Goal: Task Accomplishment & Management: Manage account settings

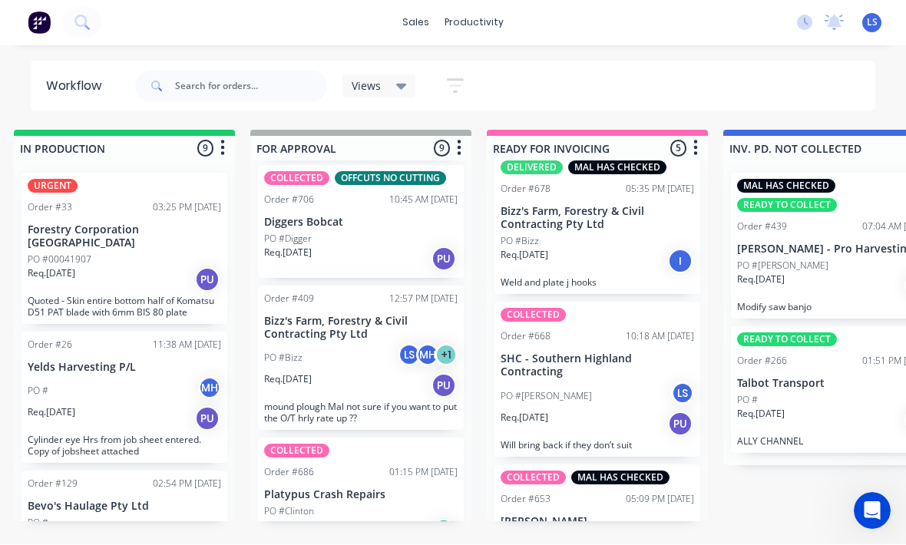
scroll to position [729, 0]
click at [78, 36] on button at bounding box center [82, 23] width 38 height 31
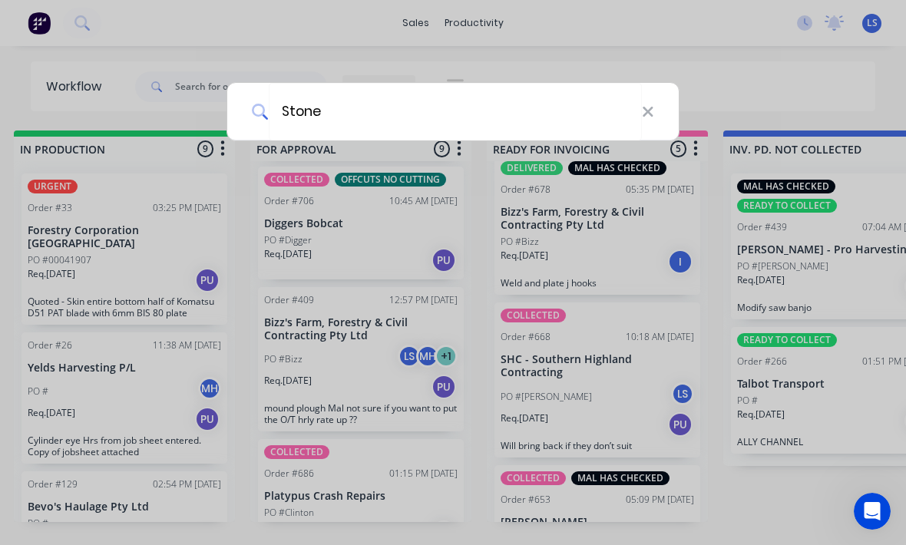
type input "Stones"
click at [554, 98] on input "Stones" at bounding box center [455, 112] width 373 height 58
click at [78, 16] on div "Stones" at bounding box center [453, 272] width 906 height 545
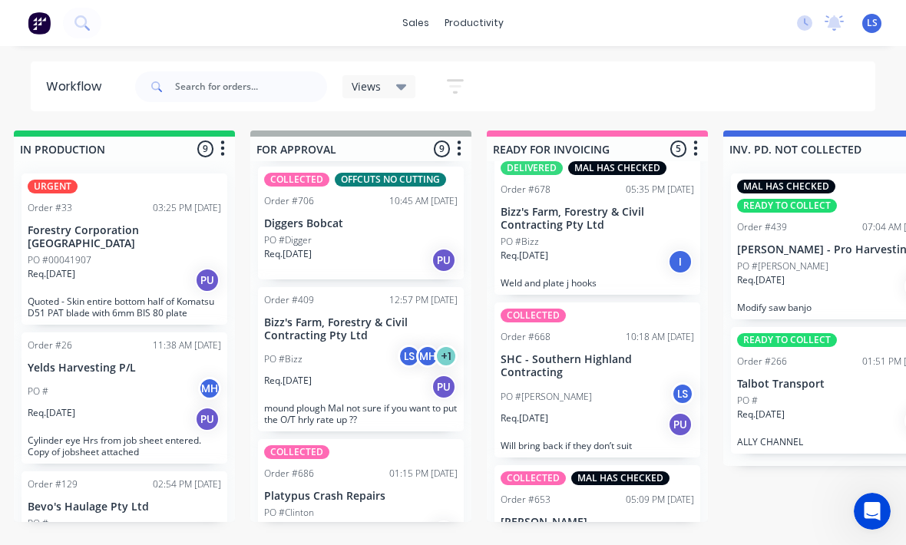
click at [72, 37] on button at bounding box center [82, 23] width 38 height 31
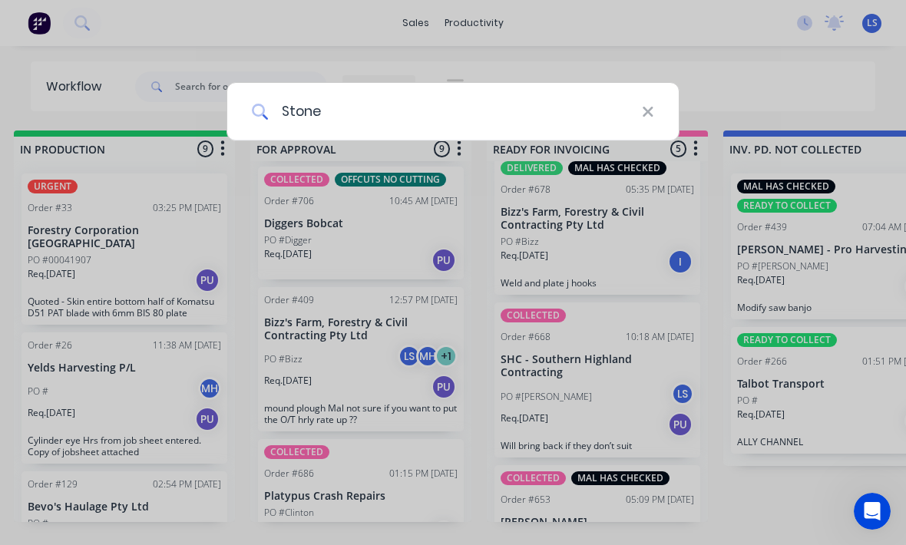
type input "Stone"
click at [644, 114] on icon at bounding box center [648, 112] width 10 height 10
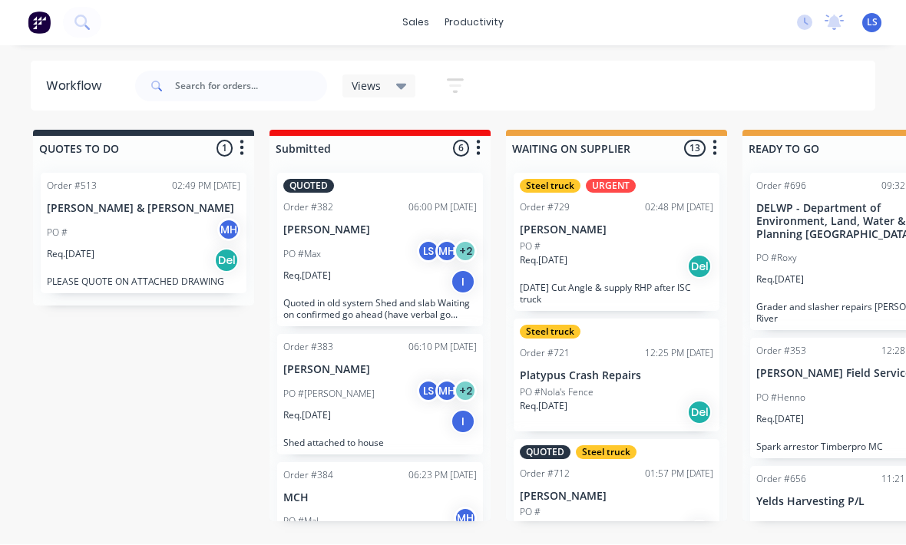
scroll to position [21, 0]
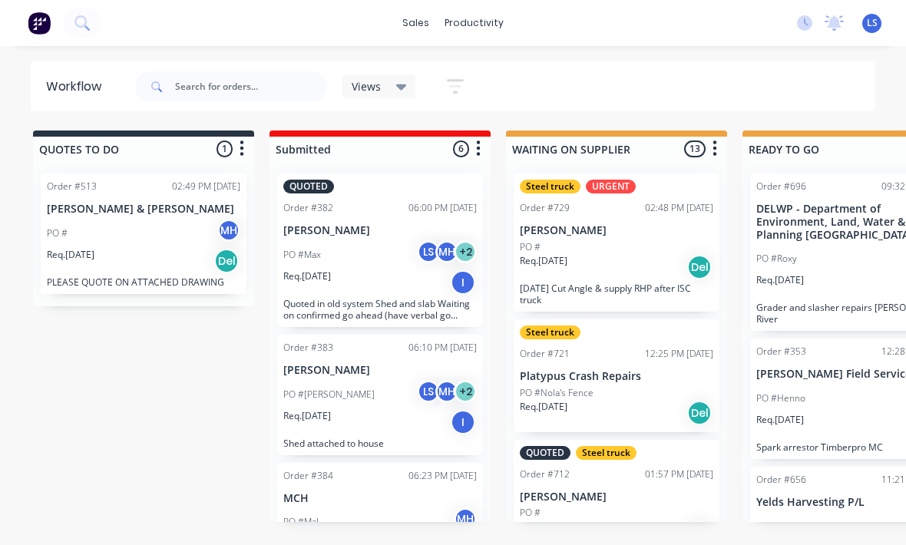
click at [81, 28] on icon at bounding box center [81, 22] width 15 height 15
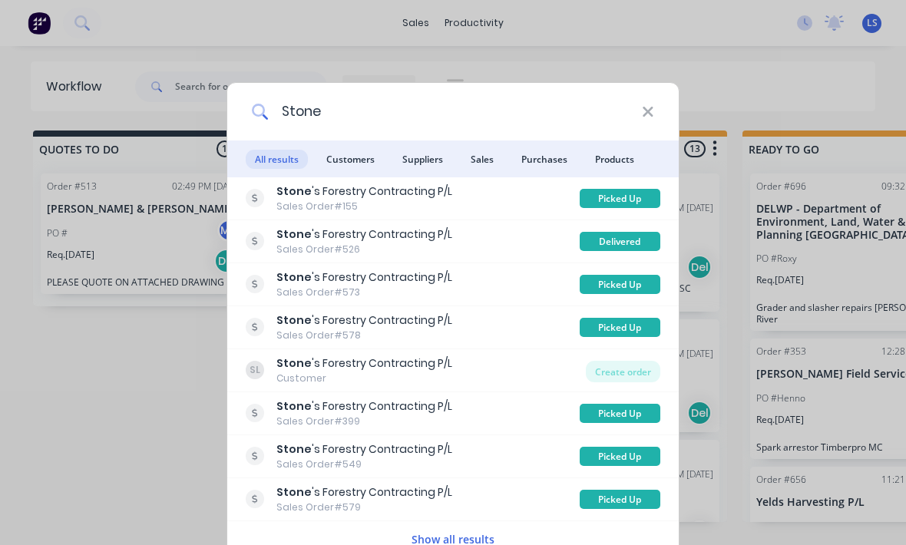
type input "Stone"
click at [628, 372] on div "Create order" at bounding box center [623, 372] width 74 height 22
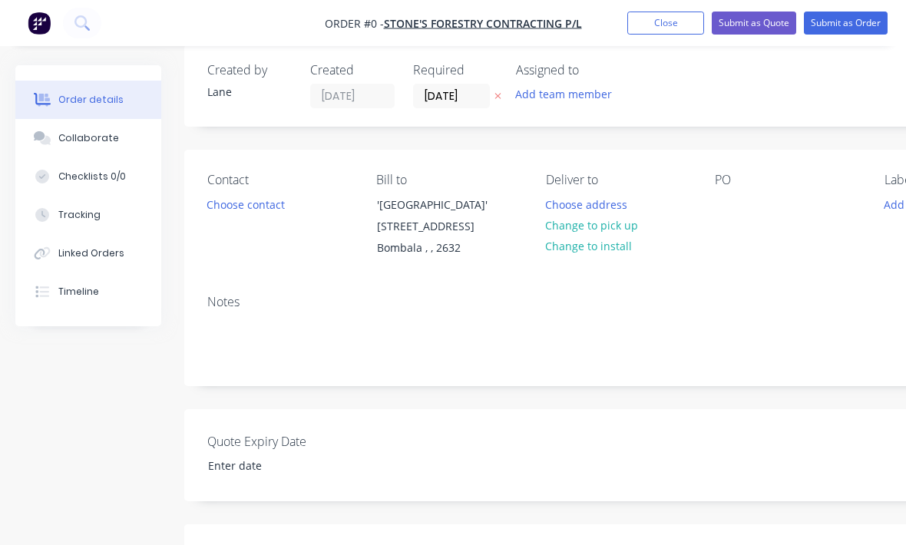
click at [753, 220] on div "PO" at bounding box center [787, 216] width 144 height 87
click at [727, 204] on div at bounding box center [727, 205] width 25 height 22
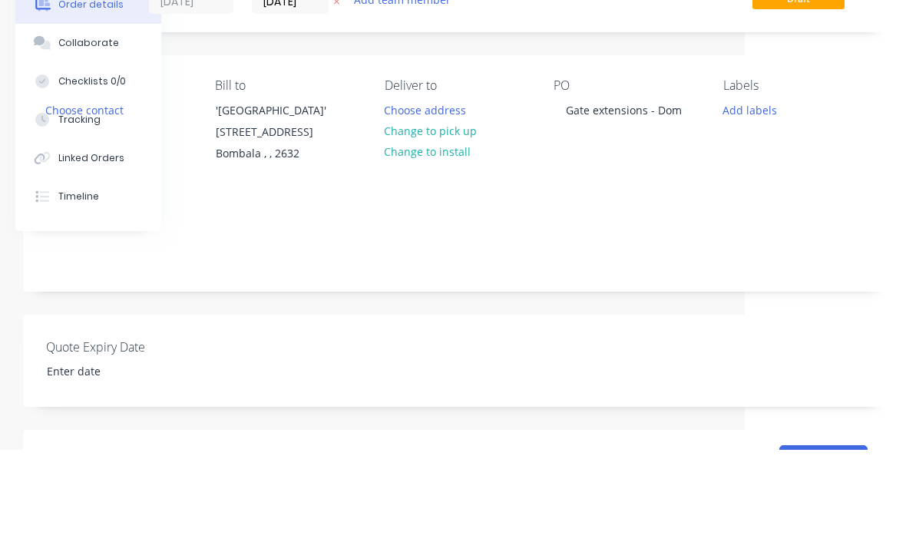
scroll to position [115, 161]
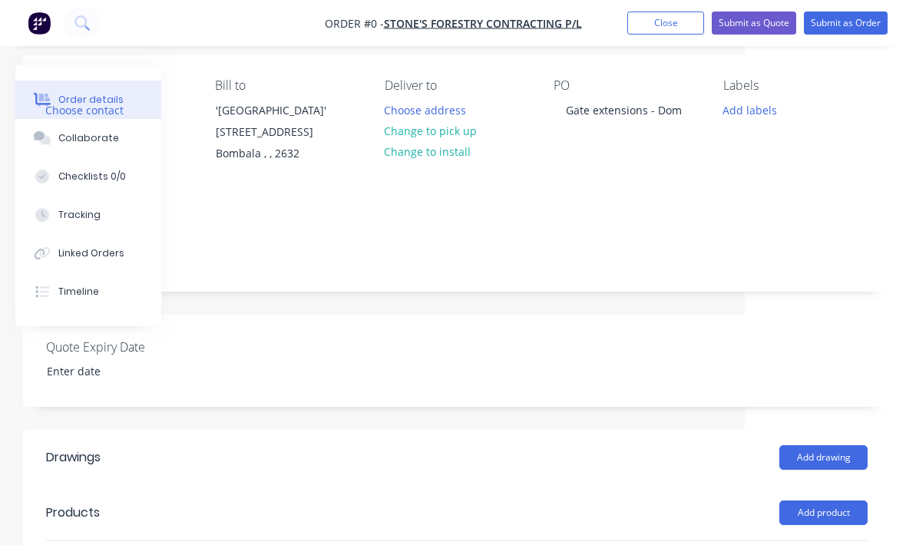
click at [754, 118] on div "Order details Collaborate Checklists 0/0 Tracking Linked Orders Timeline Order …" at bounding box center [373, 407] width 1068 height 915
click at [743, 109] on button "Add labels" at bounding box center [749, 109] width 71 height 21
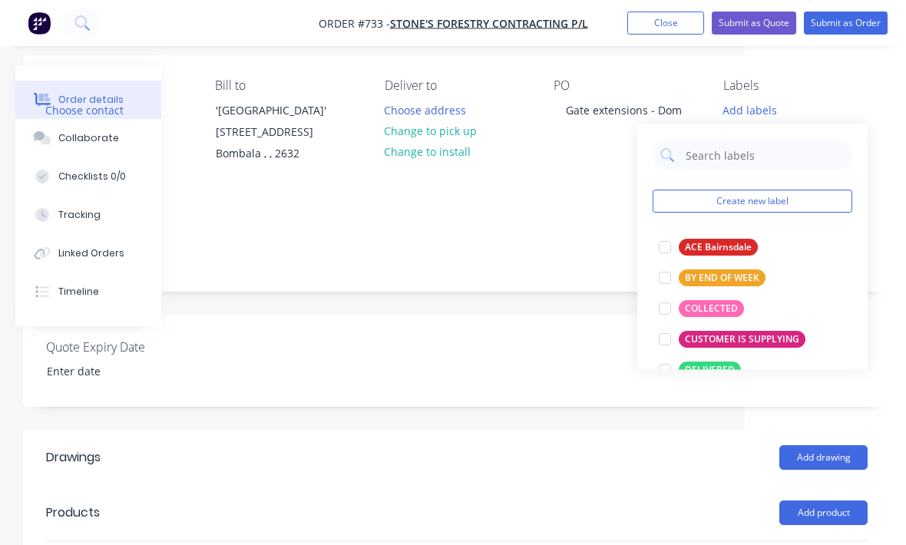
click at [659, 310] on div at bounding box center [665, 308] width 31 height 31
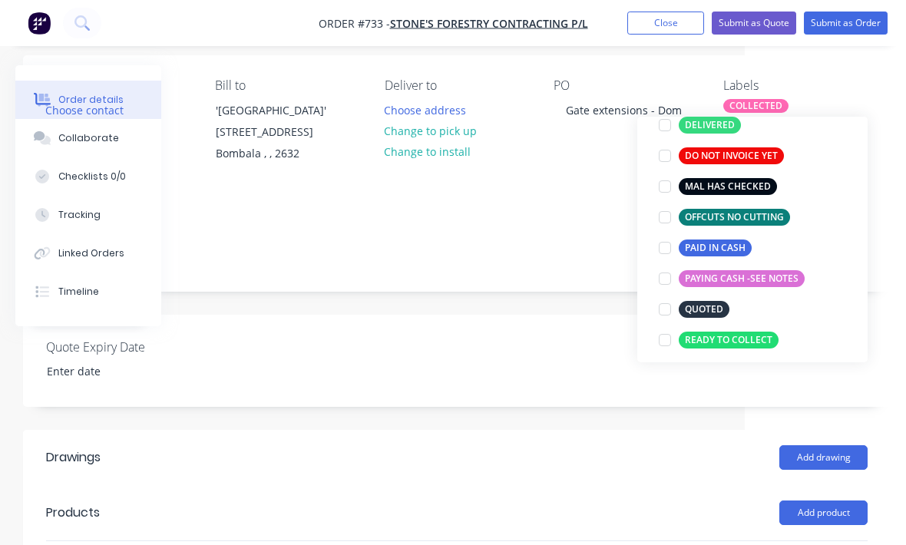
scroll to position [238, 0]
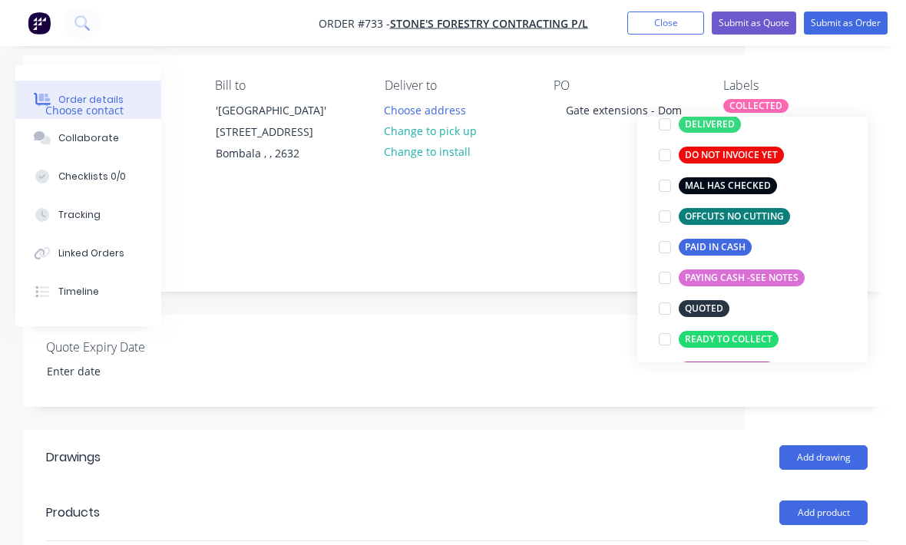
click at [666, 219] on div at bounding box center [665, 216] width 31 height 31
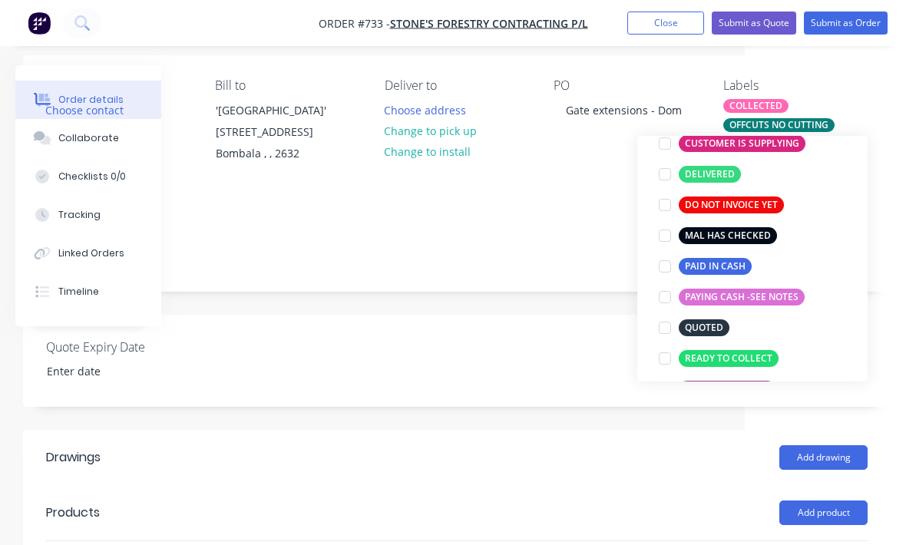
click at [861, 107] on div "COLLECTED OFFCUTS NO CUTTING" at bounding box center [795, 115] width 144 height 33
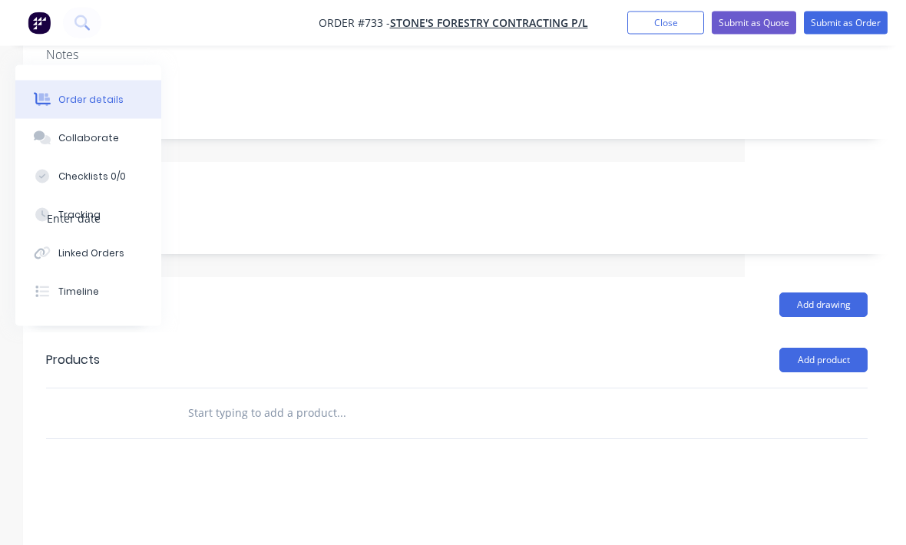
click at [829, 353] on button "Add product" at bounding box center [824, 361] width 88 height 25
click at [816, 399] on div "Product catalogue" at bounding box center [795, 399] width 118 height 22
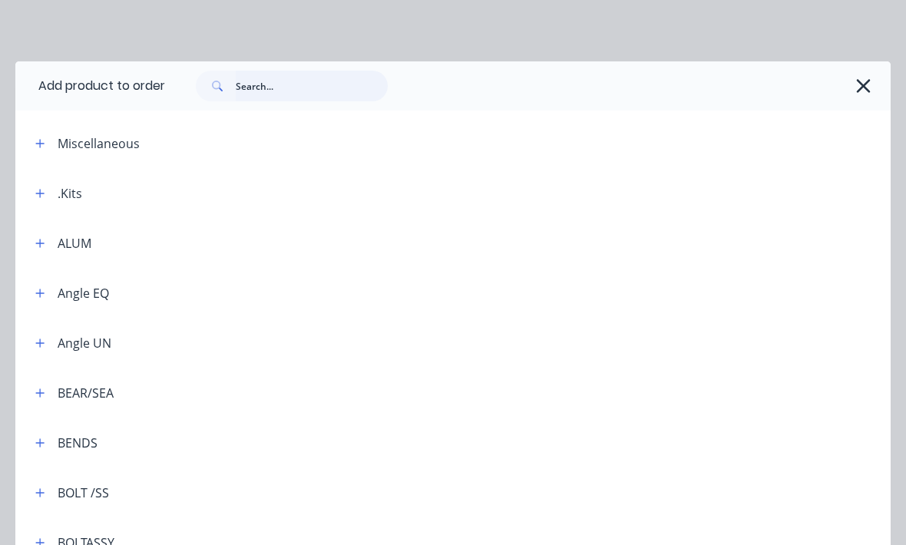
click at [286, 85] on input "text" at bounding box center [312, 86] width 152 height 31
type input "Sheep"
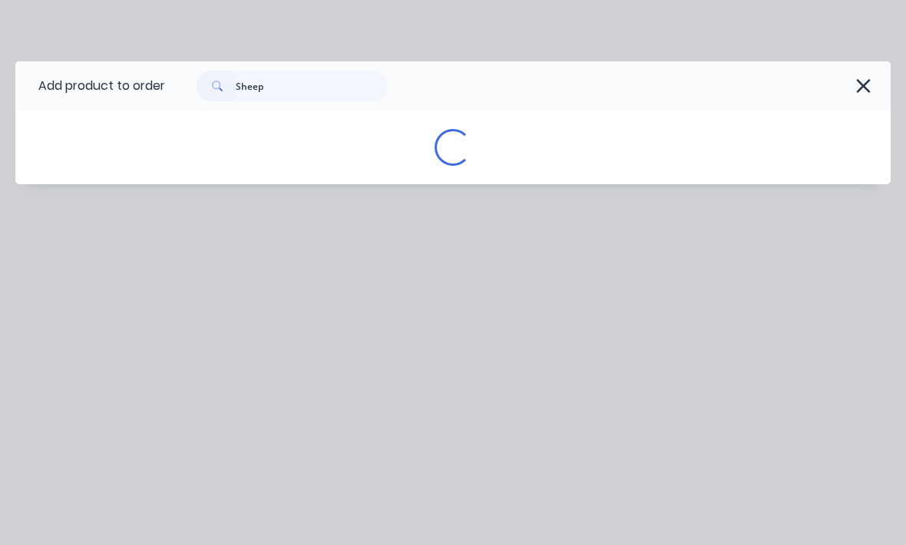
scroll to position [268, 161]
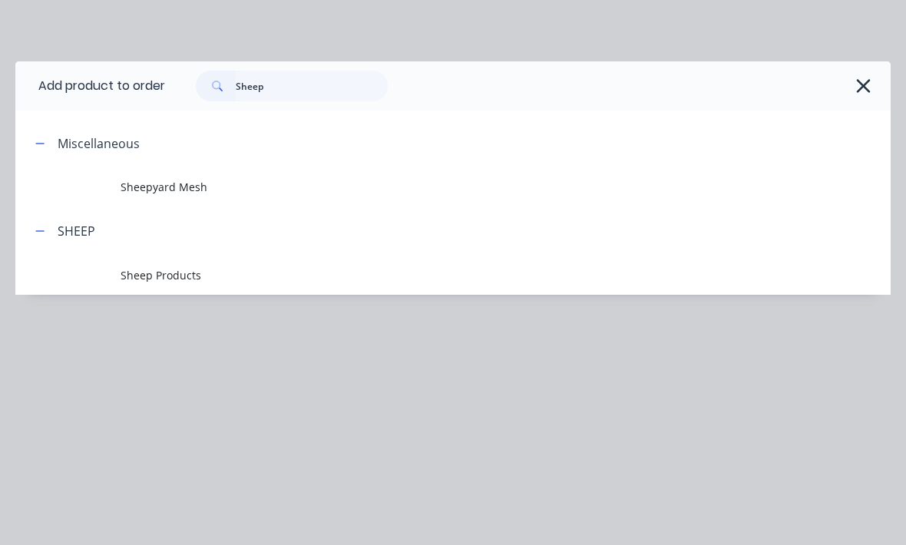
click at [184, 188] on span "Sheepyard Mesh" at bounding box center [429, 187] width 617 height 16
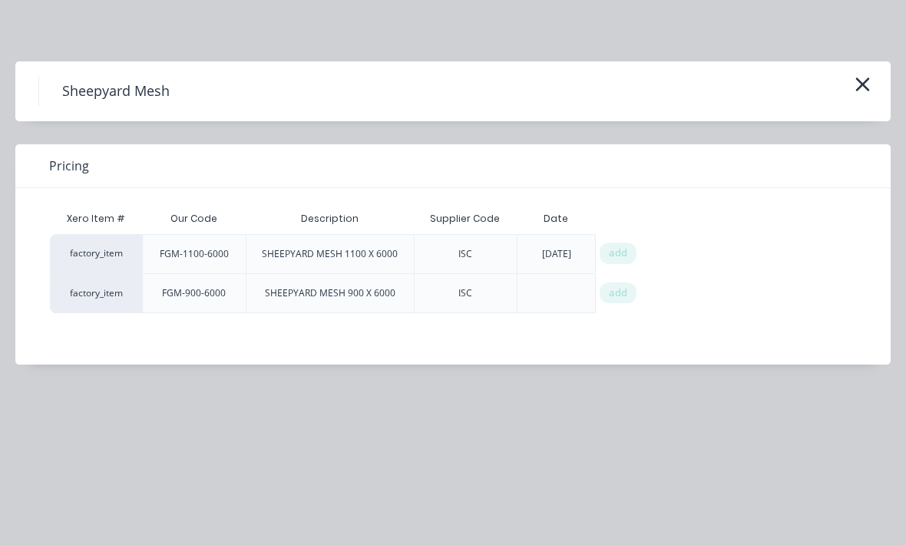
click at [629, 292] on div "add" at bounding box center [618, 294] width 37 height 22
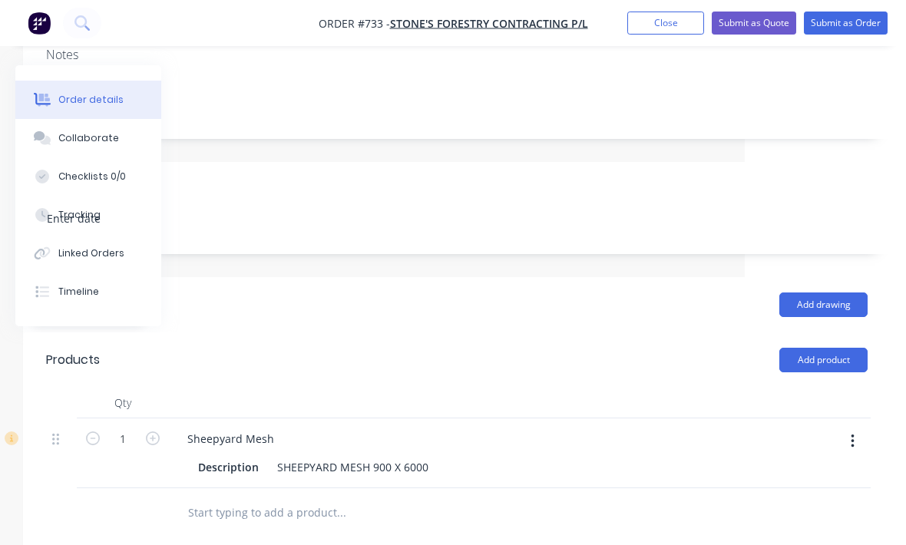
click at [158, 442] on icon "button" at bounding box center [153, 439] width 14 height 14
click at [157, 442] on icon "button" at bounding box center [153, 439] width 14 height 14
click at [155, 440] on icon "button" at bounding box center [153, 439] width 14 height 14
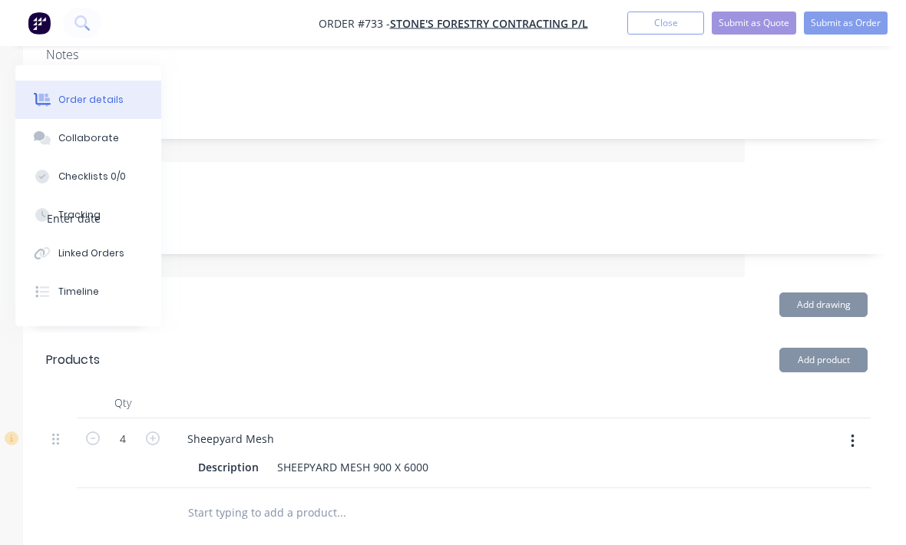
click at [154, 439] on icon "button" at bounding box center [153, 439] width 14 height 14
click at [153, 445] on button "button" at bounding box center [153, 437] width 20 height 16
type input "6"
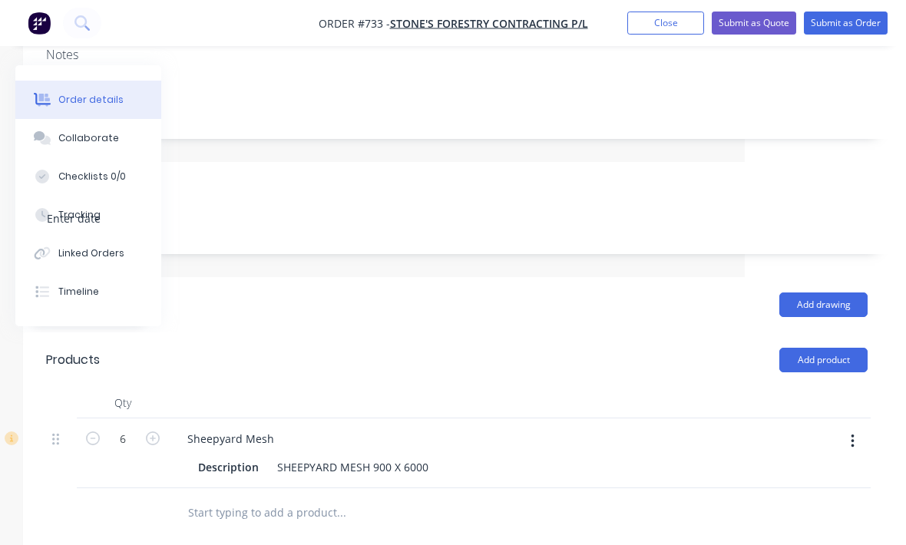
click at [831, 363] on button "Add product" at bounding box center [824, 360] width 88 height 25
click at [800, 406] on div "Product catalogue" at bounding box center [795, 399] width 118 height 22
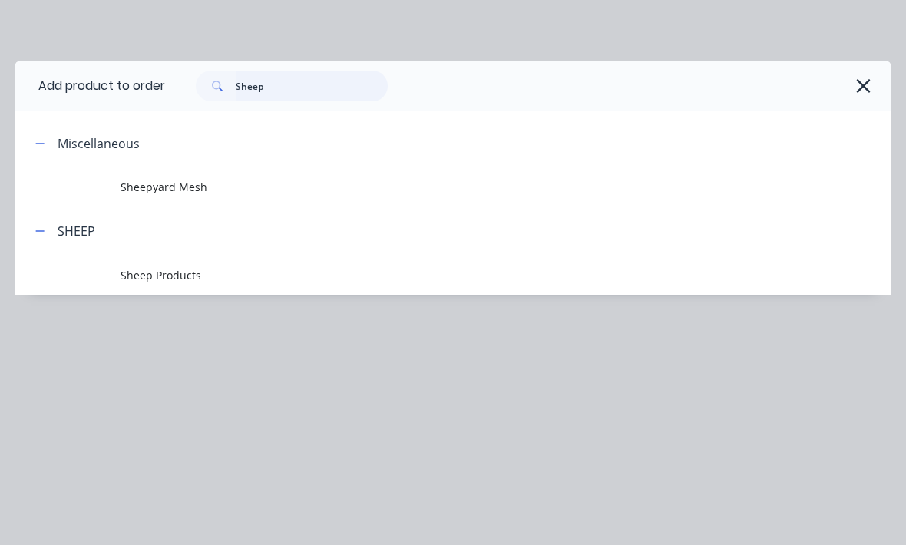
click at [291, 82] on input "Sheep" at bounding box center [312, 86] width 152 height 31
type input "S"
type input "Gal"
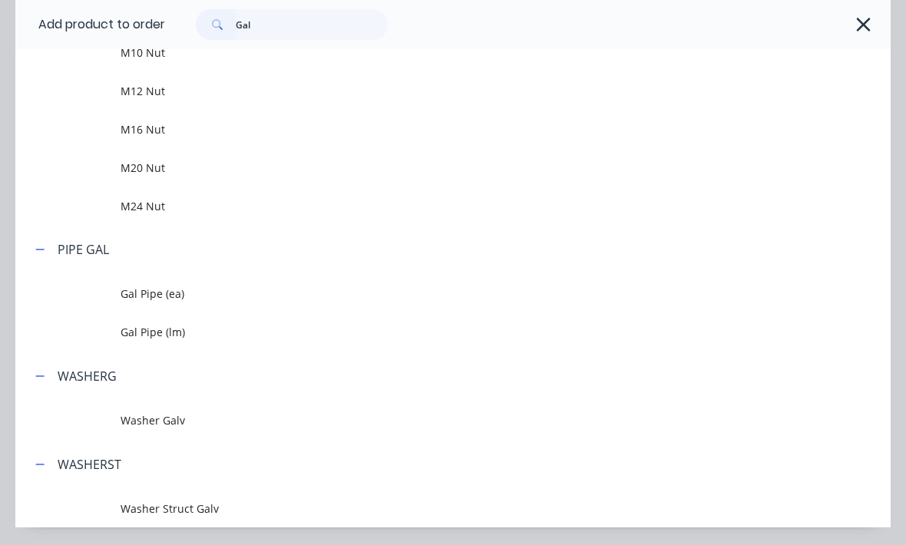
scroll to position [1856, 0]
click at [190, 303] on span "Gal Pipe (ea)" at bounding box center [429, 294] width 617 height 16
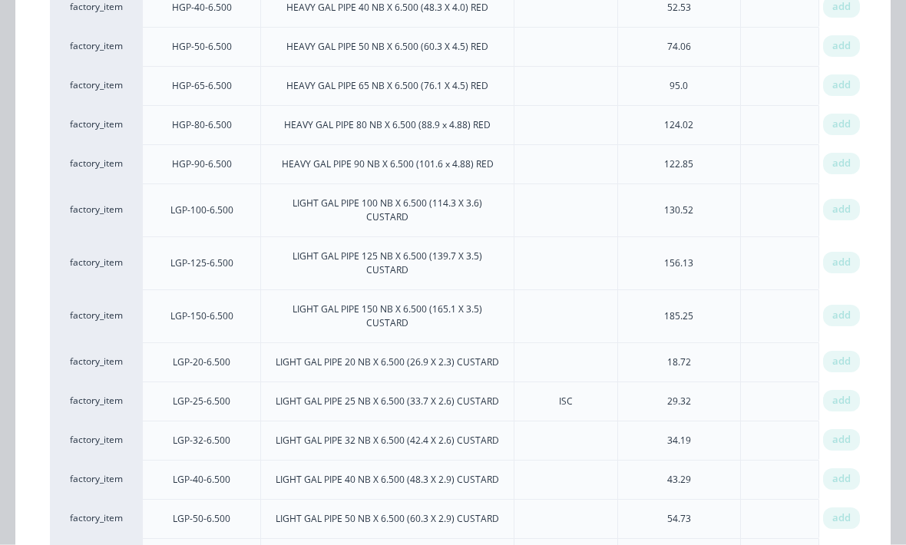
scroll to position [268, 161]
click at [839, 403] on span "add" at bounding box center [842, 401] width 18 height 15
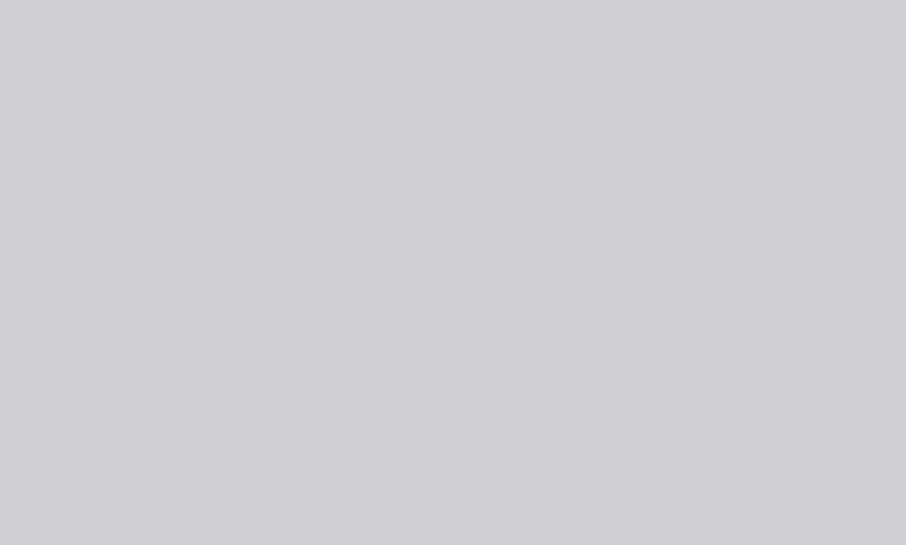
scroll to position [0, 0]
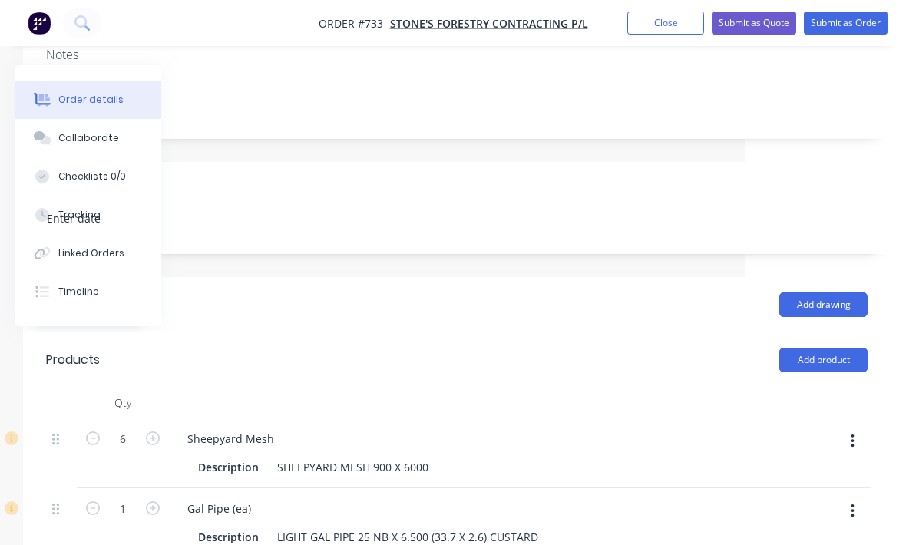
click at [151, 514] on icon "button" at bounding box center [153, 509] width 14 height 14
click at [153, 515] on form "2" at bounding box center [123, 507] width 80 height 23
click at [155, 513] on icon "button" at bounding box center [153, 509] width 14 height 14
click at [157, 515] on button "button" at bounding box center [153, 507] width 20 height 16
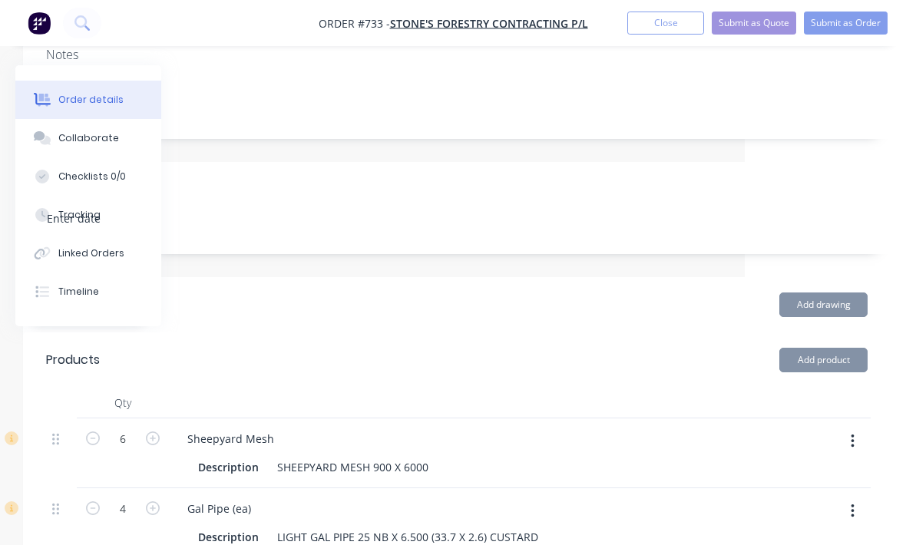
click at [152, 515] on button "button" at bounding box center [153, 507] width 20 height 16
type input "5"
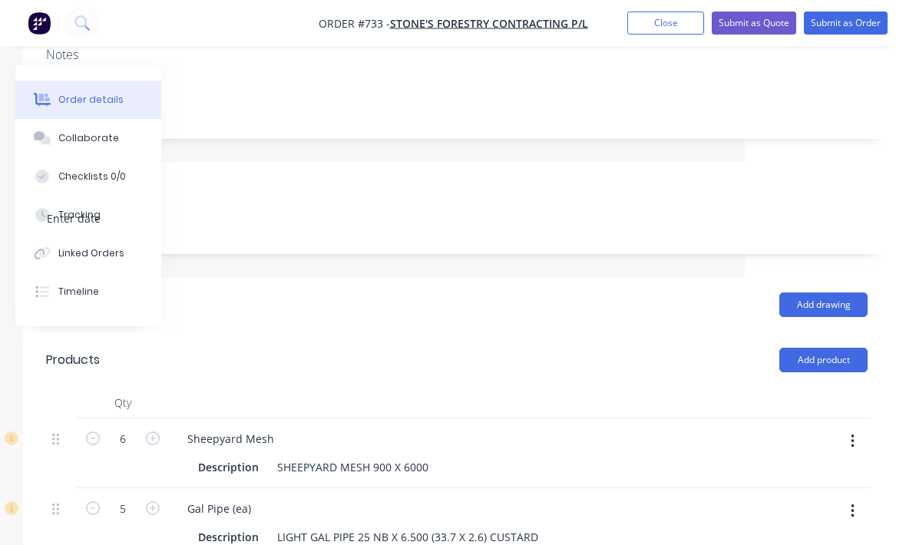
click at [823, 369] on button "Add product" at bounding box center [824, 360] width 88 height 25
click at [806, 400] on div "Product catalogue" at bounding box center [795, 399] width 118 height 22
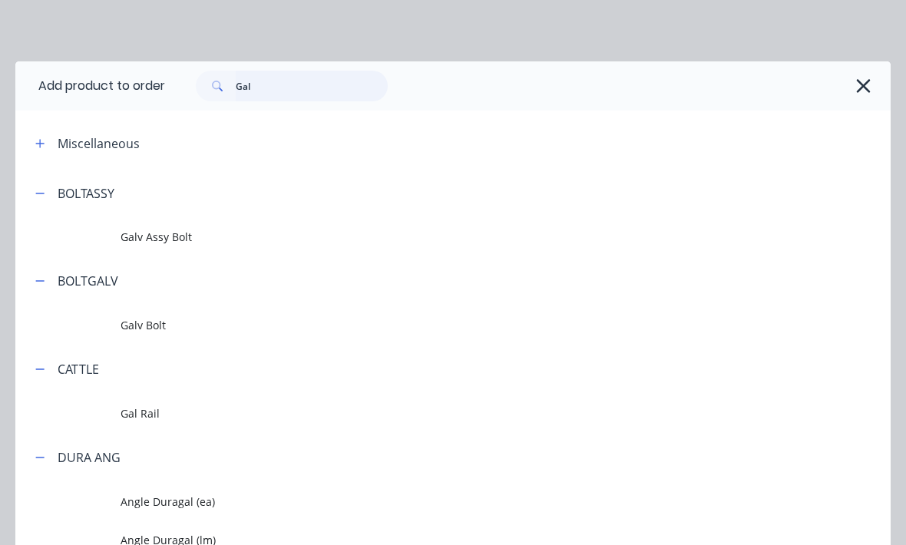
click at [309, 91] on input "Gal" at bounding box center [312, 86] width 152 height 31
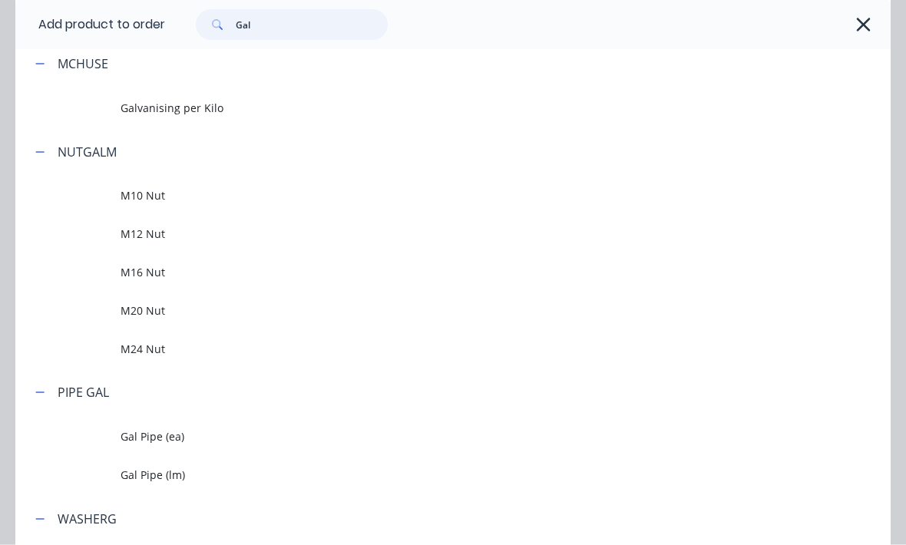
scroll to position [268, 161]
click at [200, 441] on span "Gal Pipe (ea)" at bounding box center [429, 437] width 617 height 16
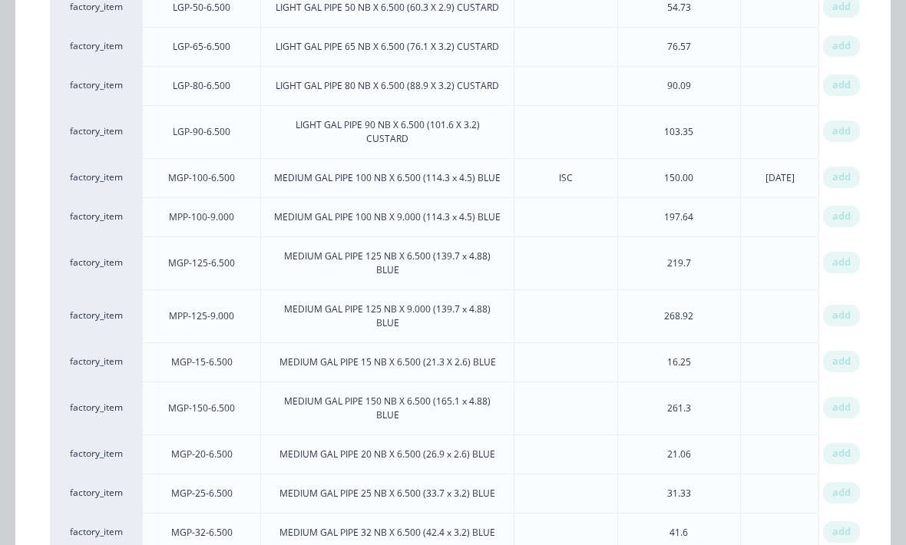
scroll to position [1406, 0]
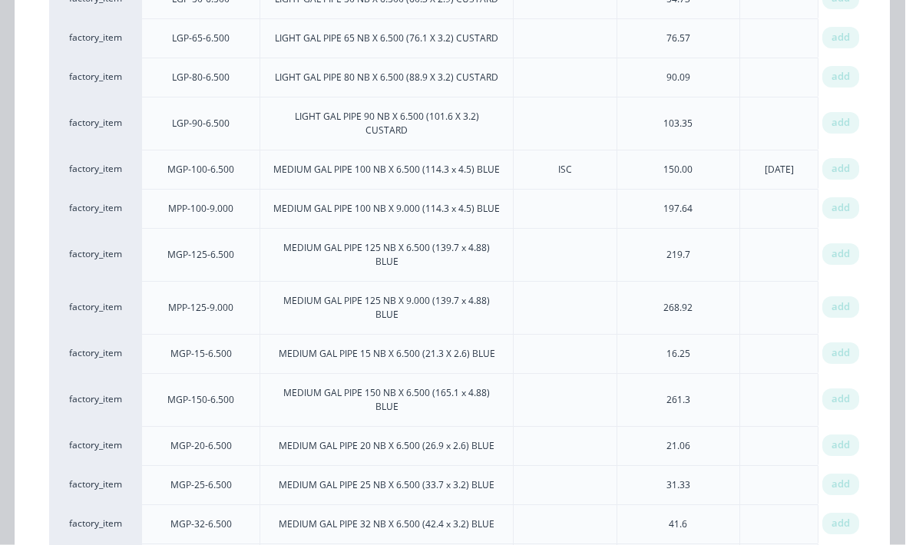
click at [850, 478] on span "add" at bounding box center [842, 485] width 18 height 15
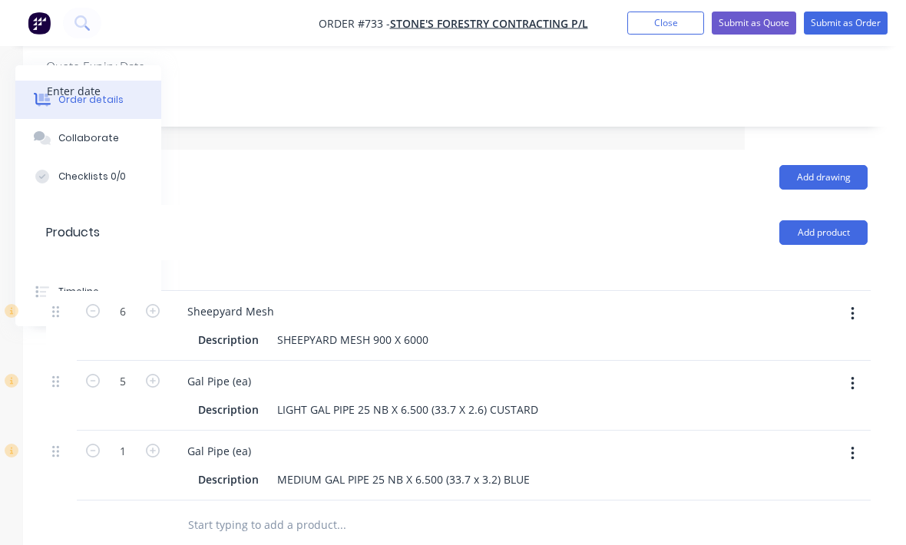
scroll to position [467, 161]
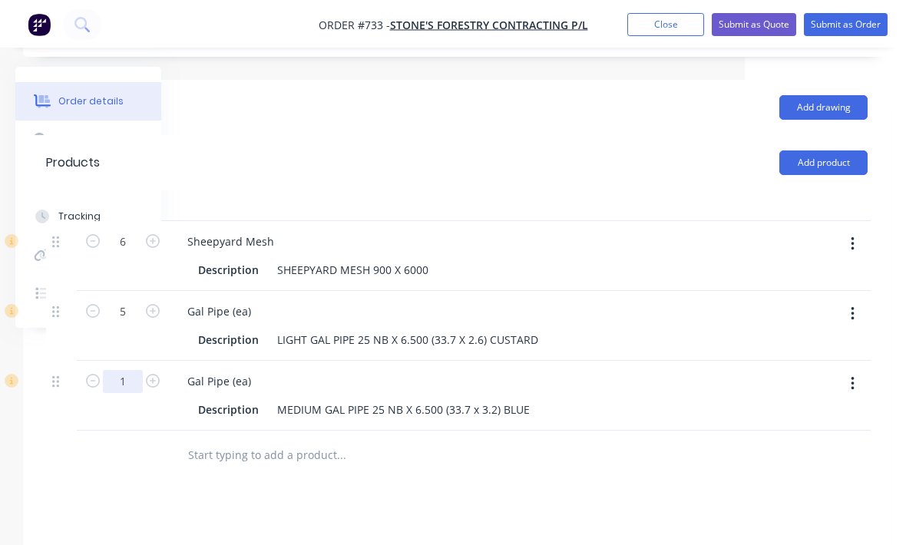
click at [124, 382] on input "1" at bounding box center [123, 380] width 40 height 23
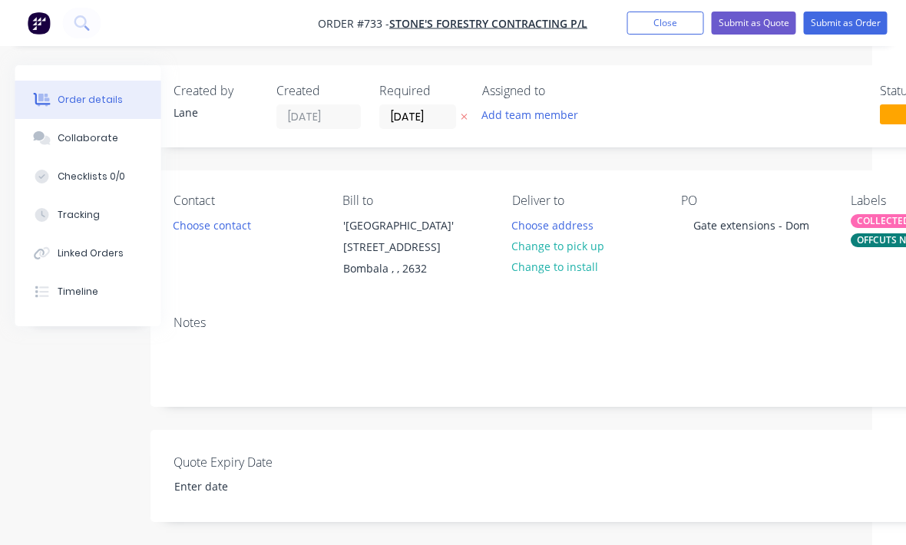
scroll to position [0, 34]
type input "4.5"
click at [865, 24] on button "Submit as Order" at bounding box center [846, 23] width 84 height 23
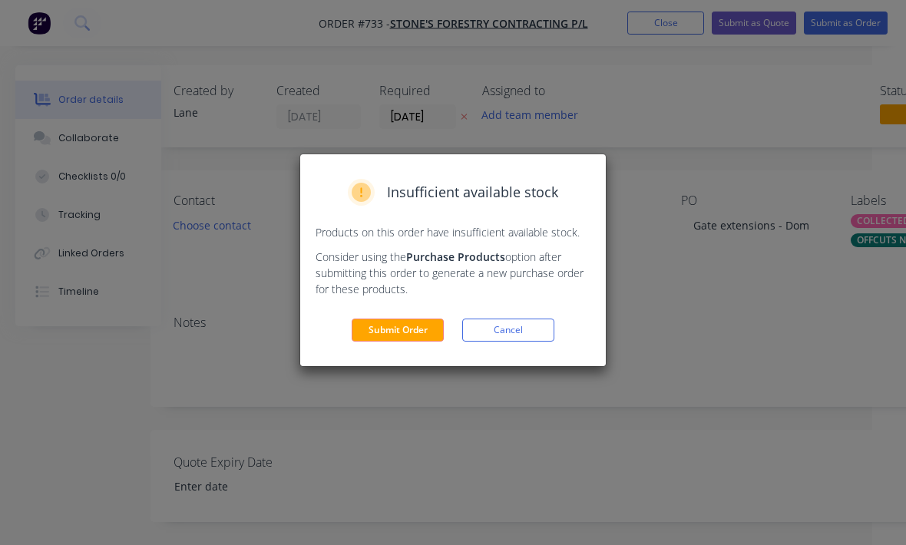
click at [404, 336] on button "Submit Order" at bounding box center [398, 330] width 92 height 23
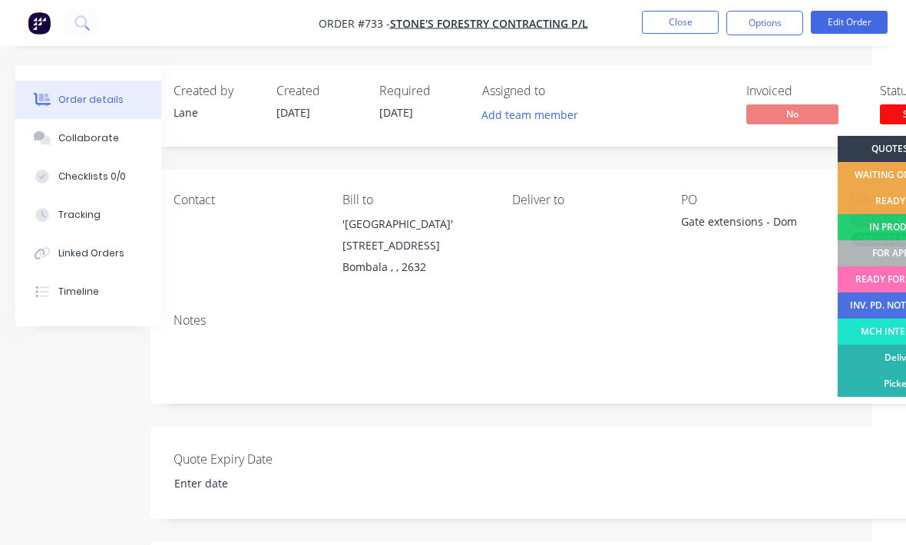
click at [855, 260] on div "FOR APPROVAL" at bounding box center [906, 253] width 136 height 26
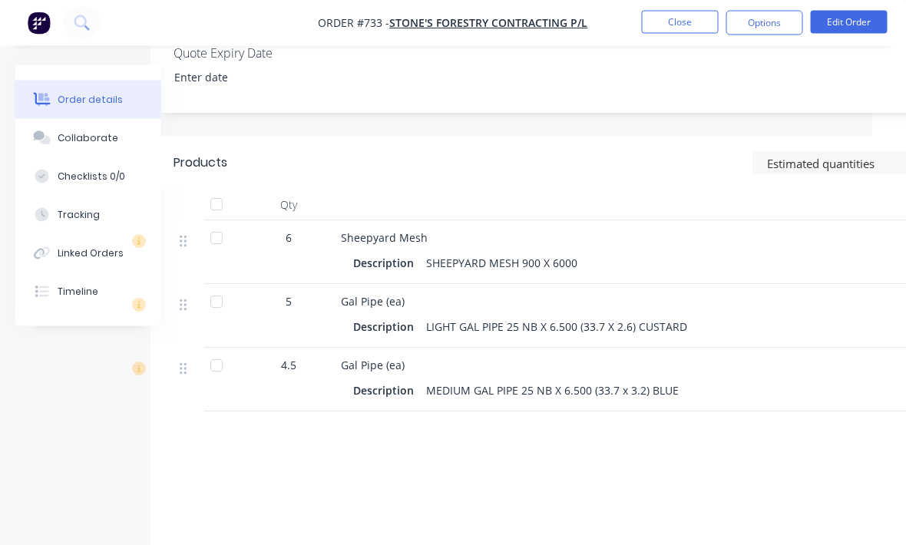
scroll to position [410, 33]
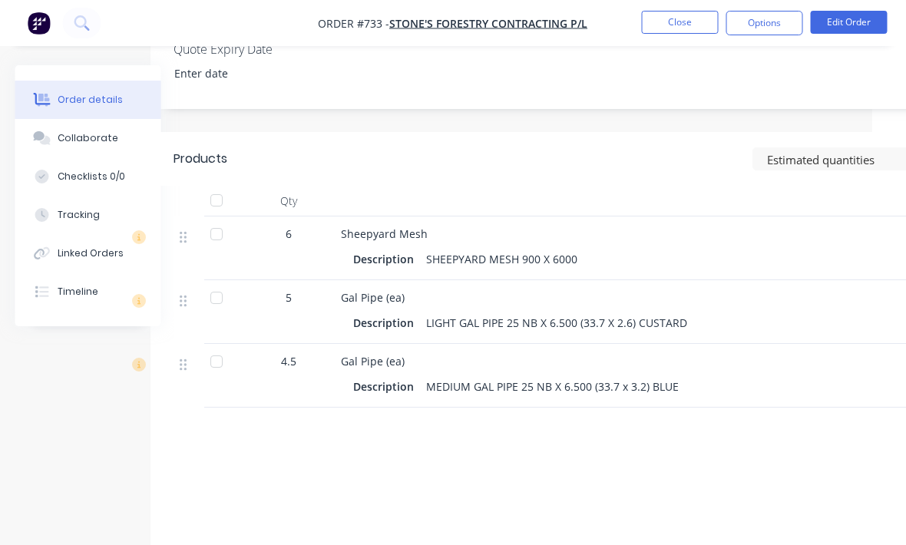
click at [73, 221] on div "Tracking" at bounding box center [79, 215] width 42 height 14
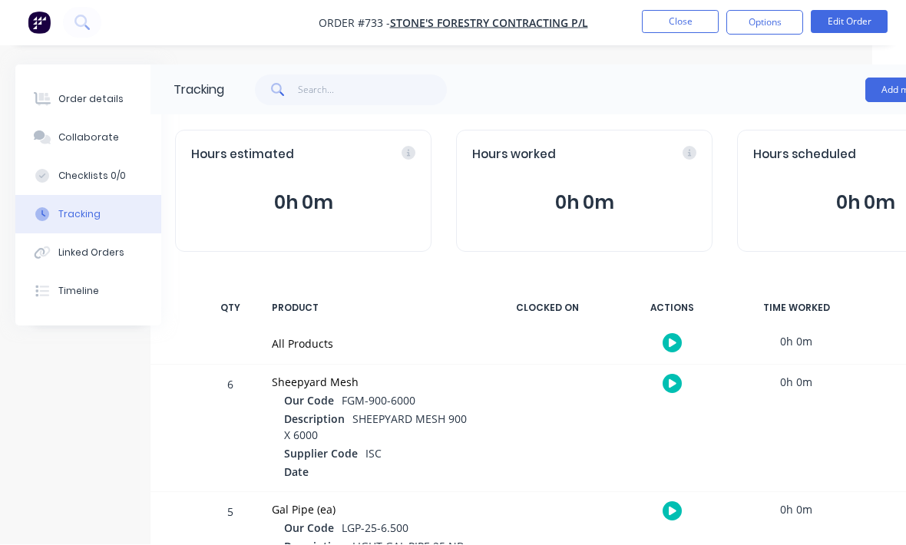
scroll to position [1, 34]
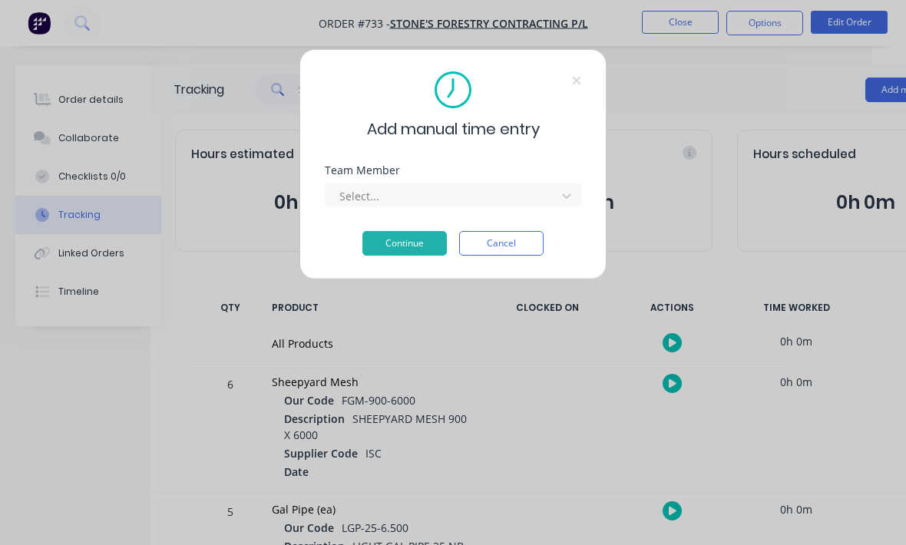
click at [446, 182] on div "Select..." at bounding box center [453, 193] width 257 height 27
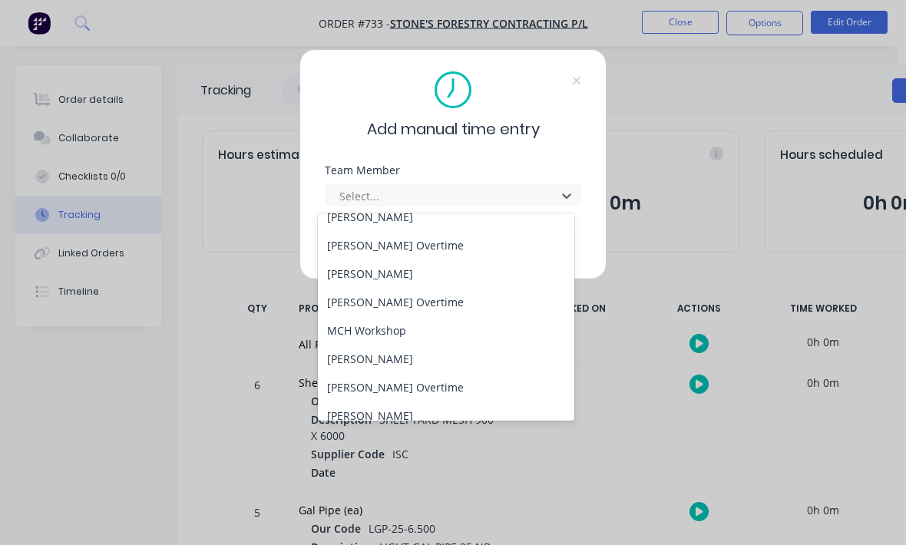
scroll to position [107, 0]
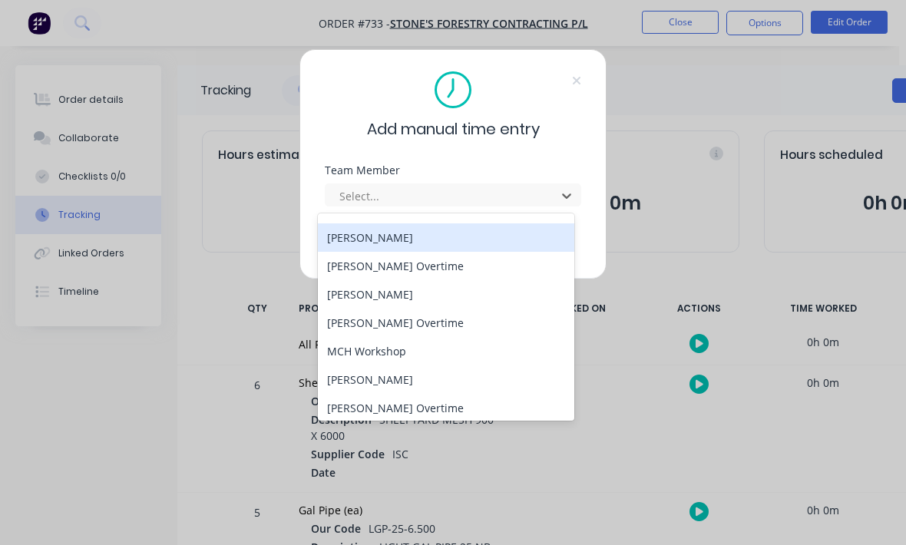
click at [417, 220] on div "Labour O/T" at bounding box center [446, 209] width 257 height 28
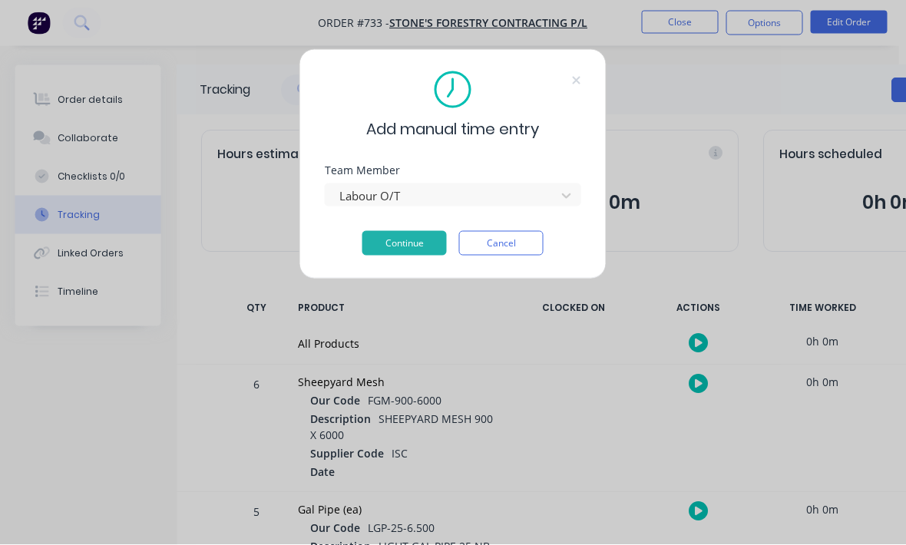
click at [422, 250] on button "Continue" at bounding box center [405, 243] width 84 height 25
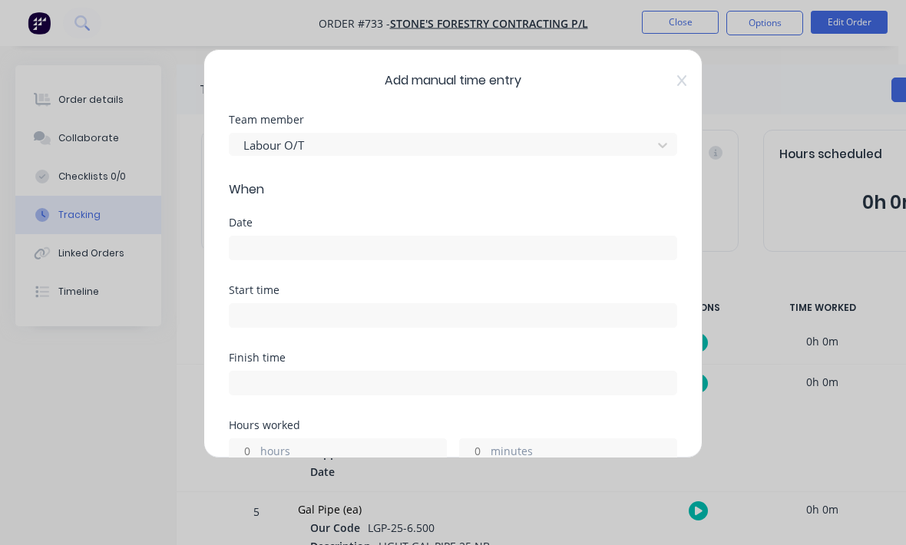
click at [538, 148] on div "Labour O/T" at bounding box center [453, 144] width 449 height 23
click at [577, 142] on div "Labour O/T" at bounding box center [453, 144] width 449 height 23
click at [663, 148] on div "Labour O/T" at bounding box center [453, 144] width 449 height 23
click at [660, 141] on div "Labour O/T" at bounding box center [453, 144] width 449 height 23
click at [671, 86] on span "Add manual time entry" at bounding box center [453, 80] width 449 height 18
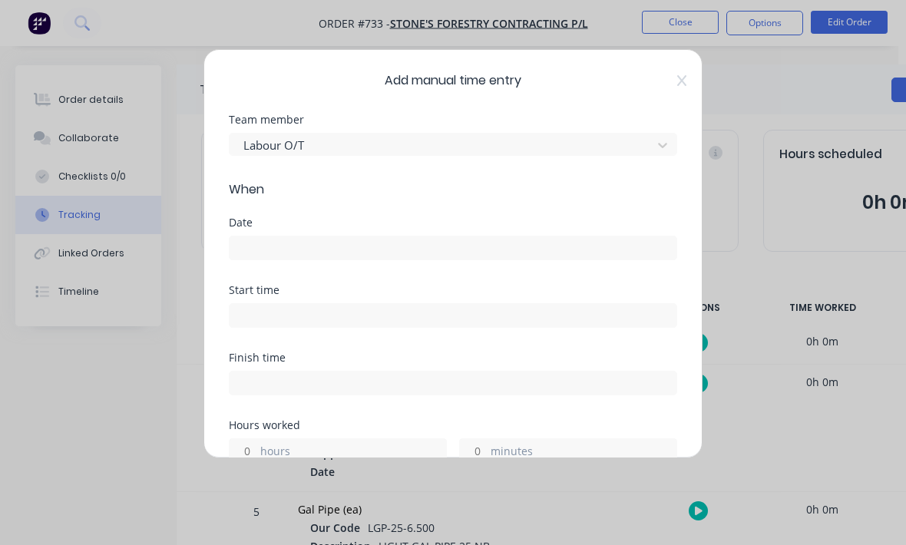
click at [679, 77] on icon at bounding box center [681, 80] width 9 height 11
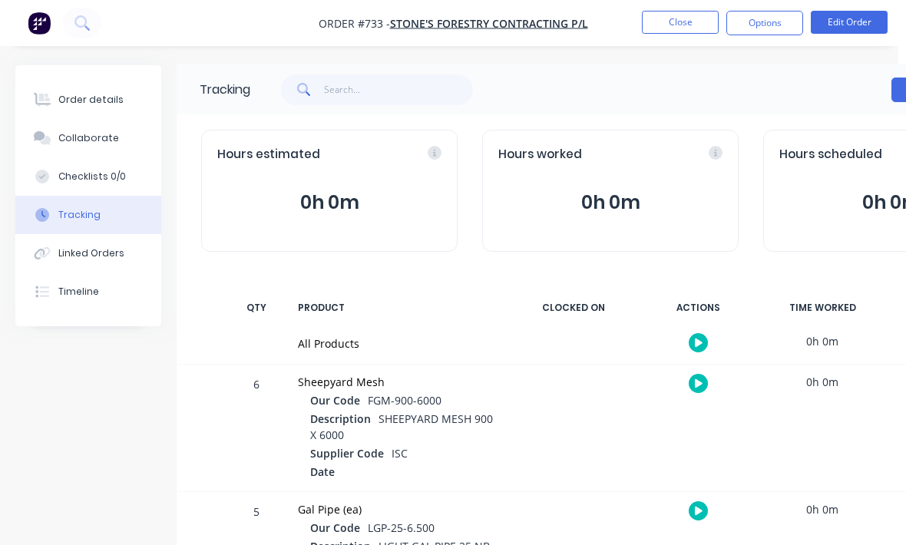
click at [886, 94] on div "Add manual time entry" at bounding box center [635, 90] width 771 height 46
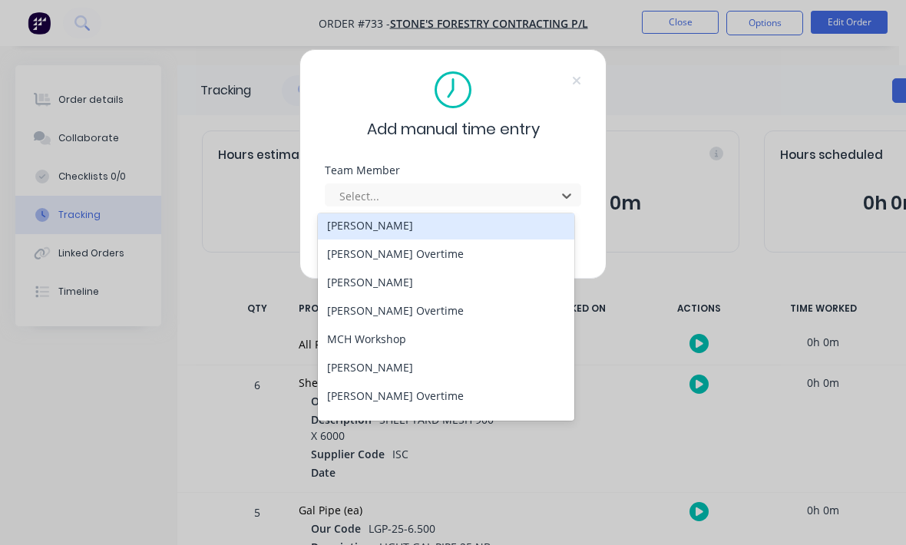
scroll to position [107, 0]
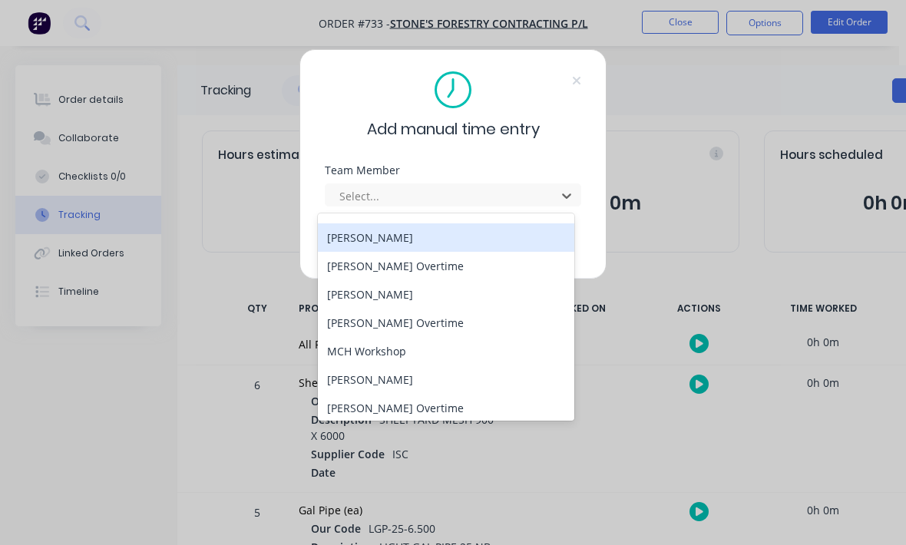
click at [419, 231] on div "[PERSON_NAME]" at bounding box center [446, 237] width 257 height 28
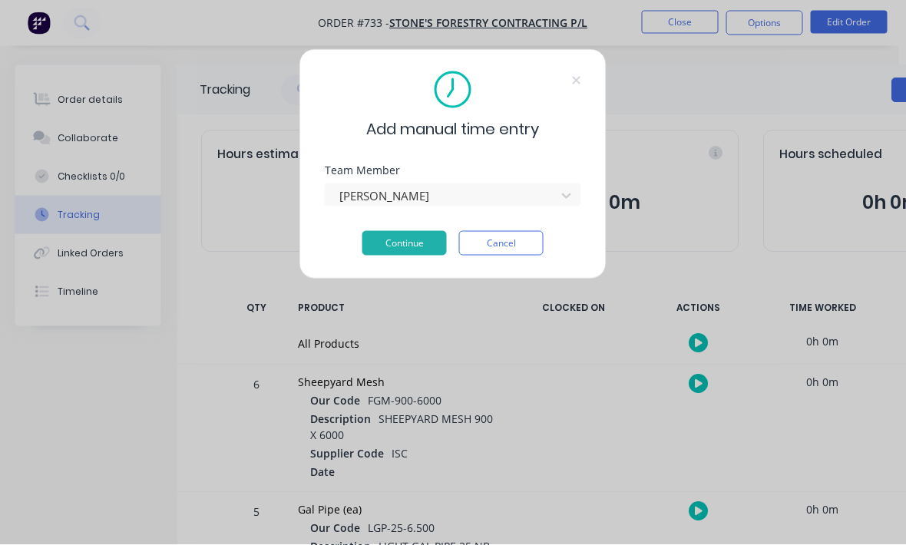
click at [423, 240] on button "Continue" at bounding box center [405, 243] width 84 height 25
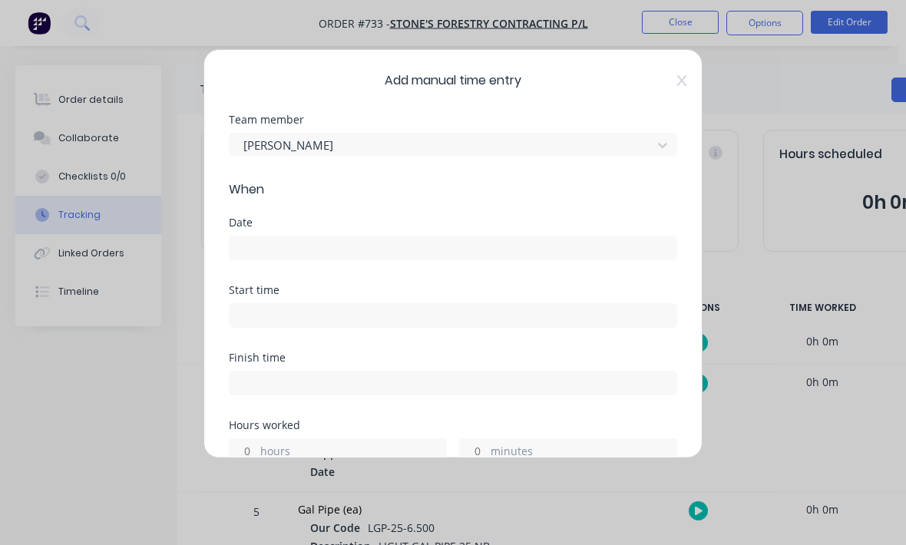
click at [434, 243] on input at bounding box center [453, 248] width 447 height 23
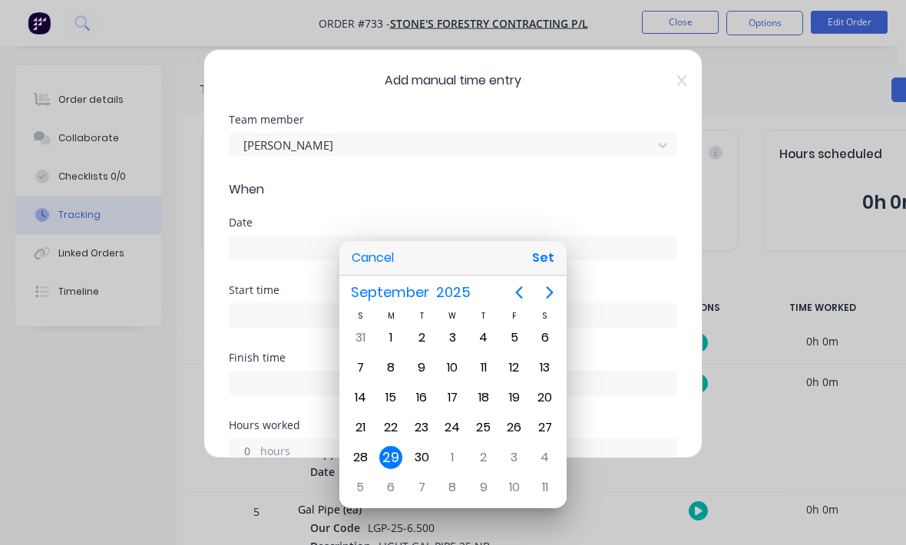
click at [541, 272] on button "Set" at bounding box center [543, 258] width 35 height 28
type input "[DATE]"
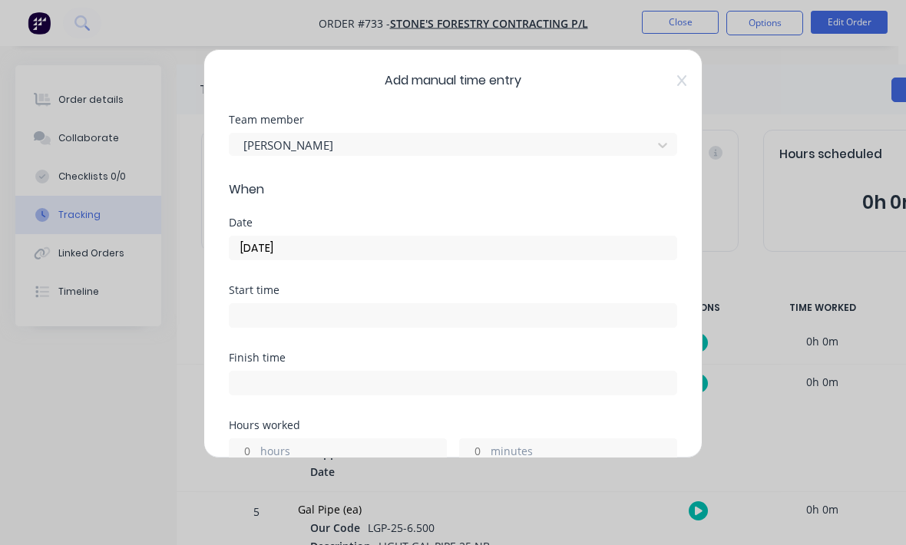
click at [522, 313] on input at bounding box center [453, 315] width 447 height 23
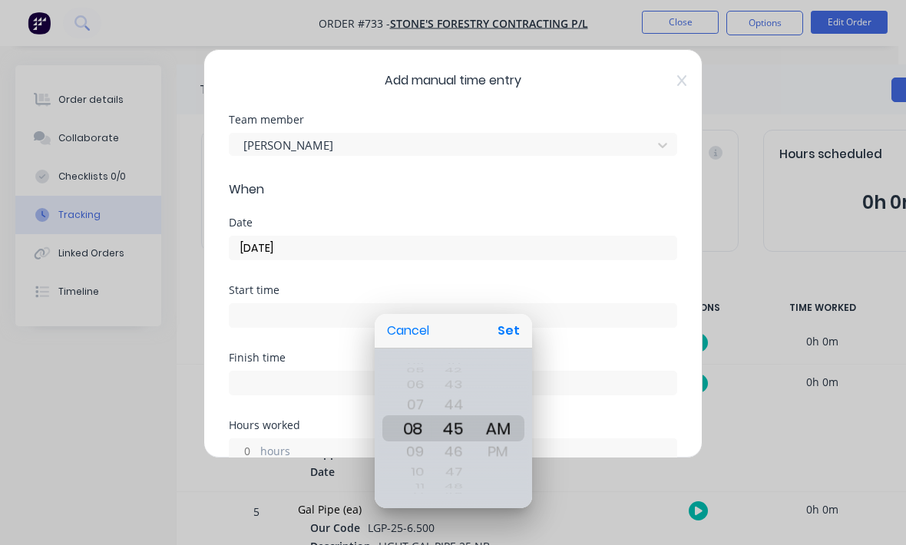
click at [518, 345] on button "Set" at bounding box center [509, 331] width 35 height 28
type input "08:45 AM"
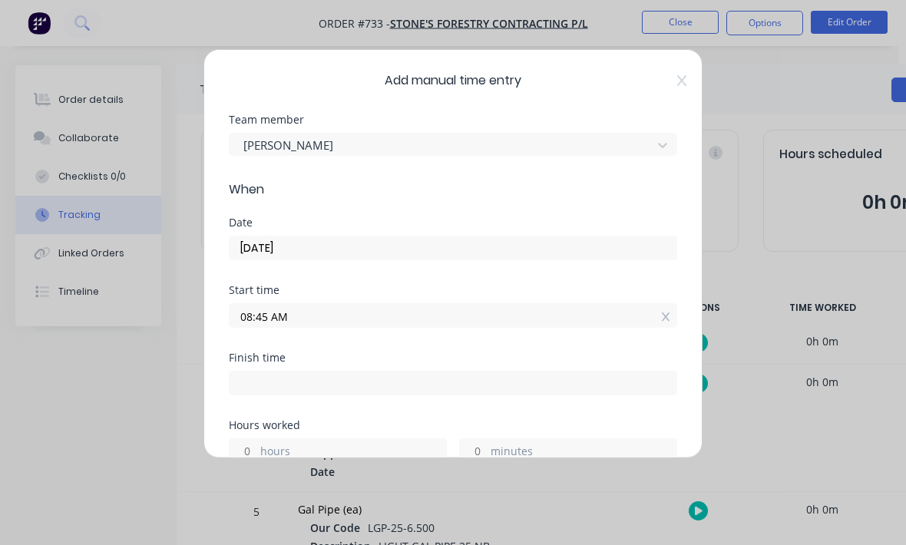
click at [394, 385] on input at bounding box center [453, 383] width 447 height 23
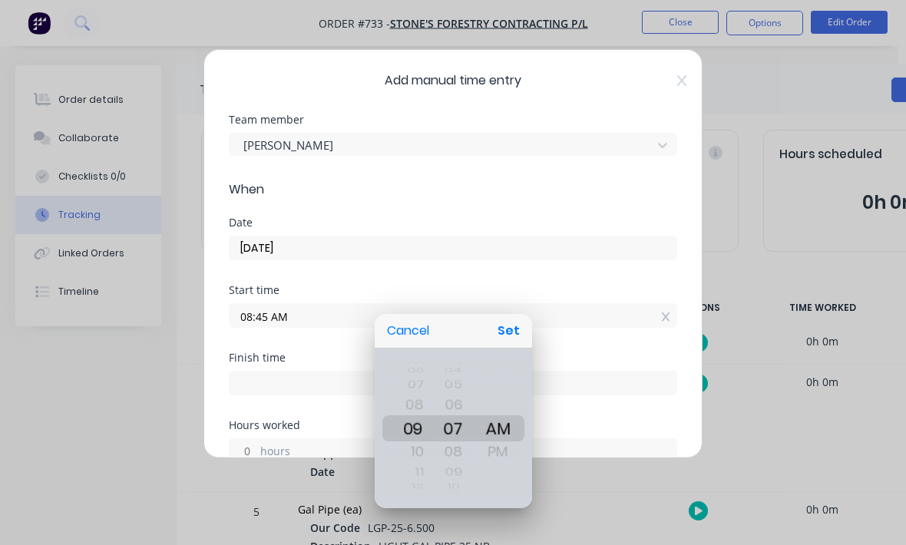
click at [643, 398] on div at bounding box center [453, 272] width 1152 height 791
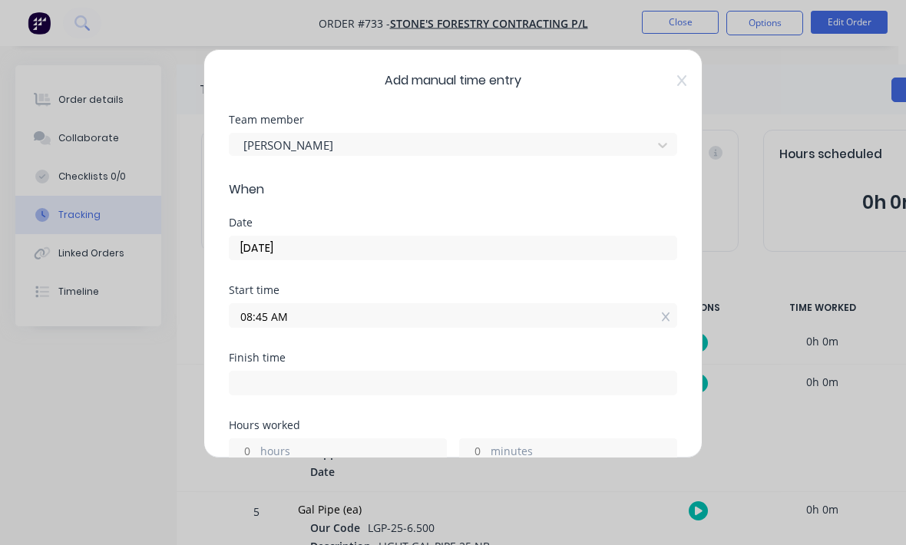
click at [571, 446] on label "minutes" at bounding box center [584, 452] width 186 height 19
click at [487, 446] on input "minutes" at bounding box center [473, 450] width 27 height 23
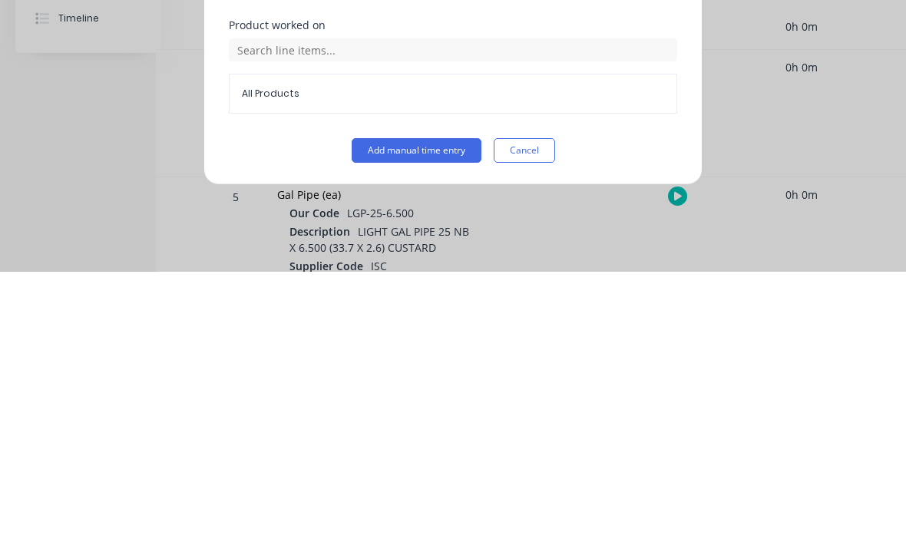
scroll to position [629, 0]
type input "15"
click at [414, 412] on button "Add manual time entry" at bounding box center [417, 424] width 130 height 25
type input "09:00 AM"
type input "0"
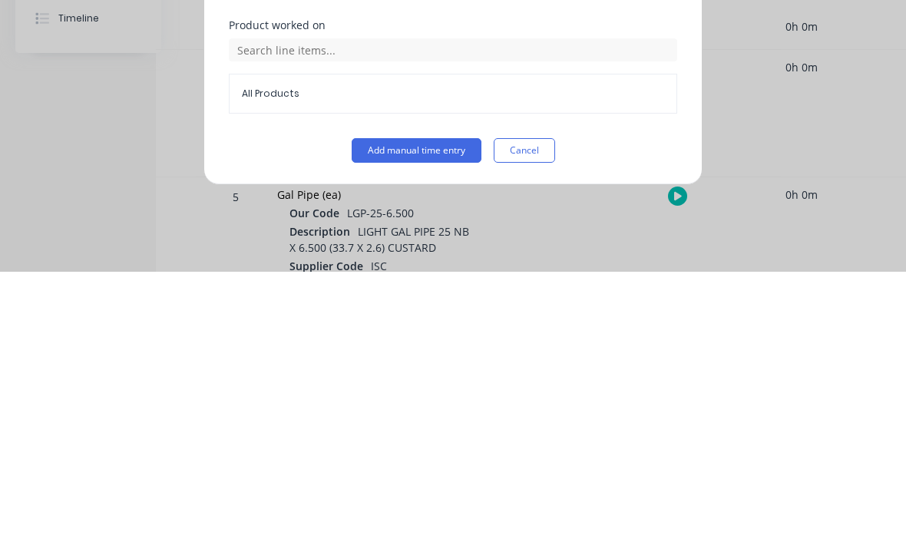
type input "14"
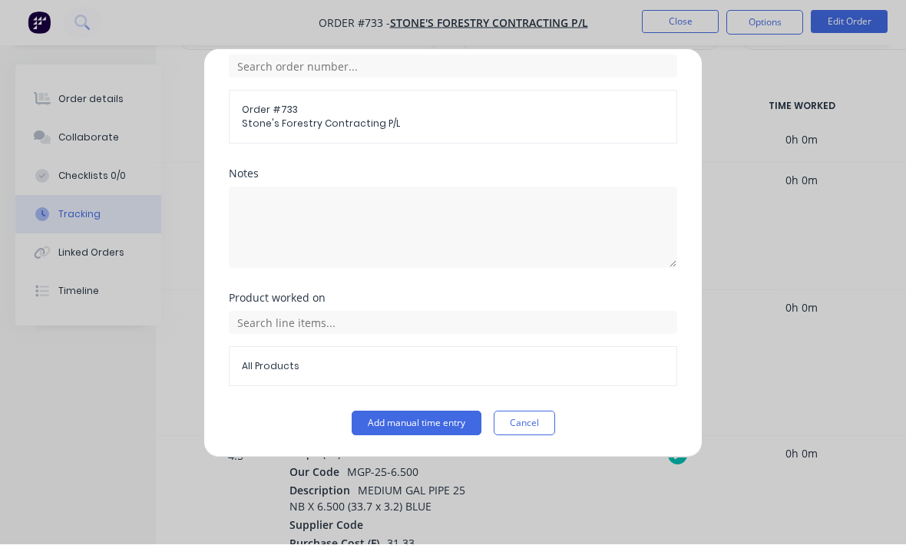
scroll to position [591, 0]
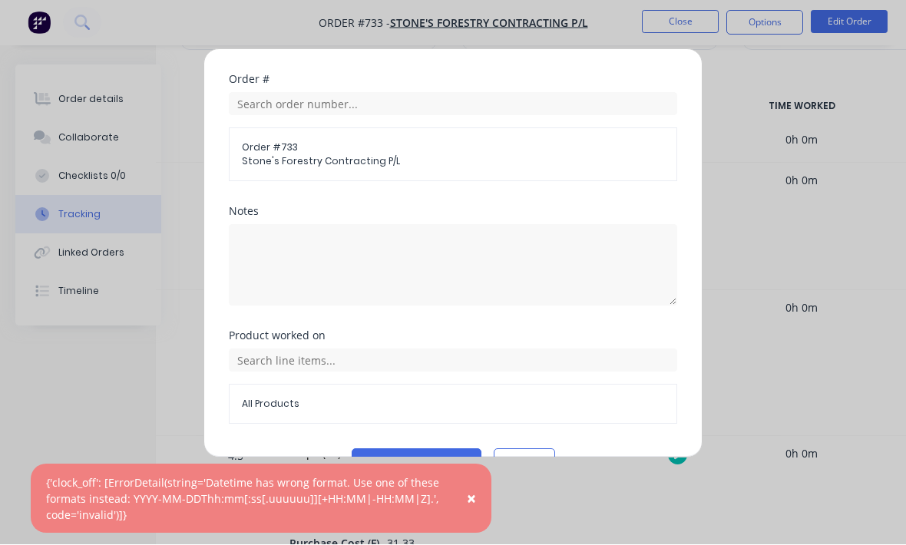
click at [432, 469] on button "Add manual time entry" at bounding box center [417, 461] width 130 height 25
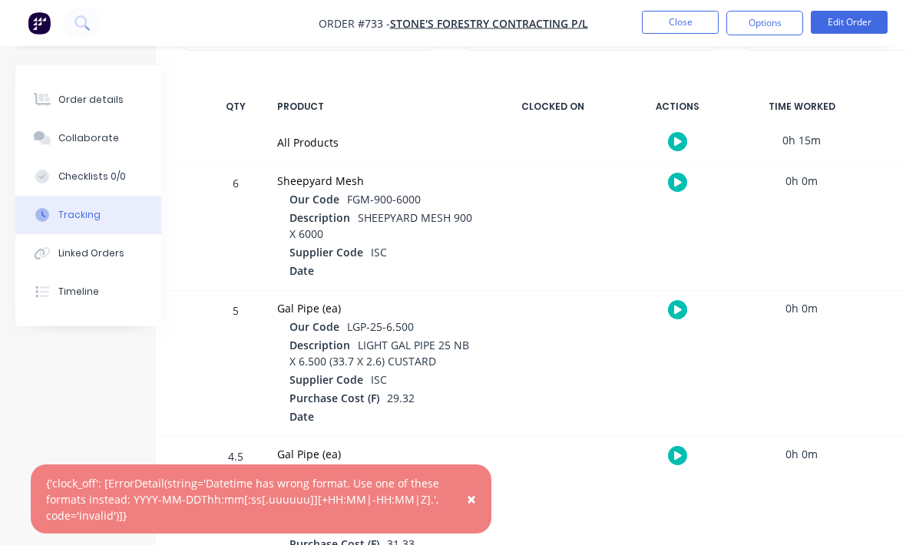
click at [121, 106] on button "Order details" at bounding box center [88, 100] width 146 height 38
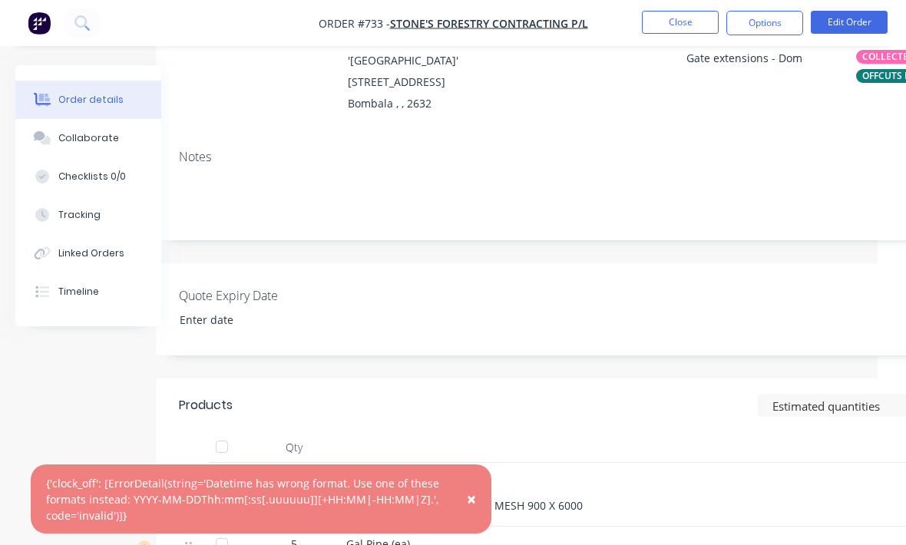
scroll to position [0, 28]
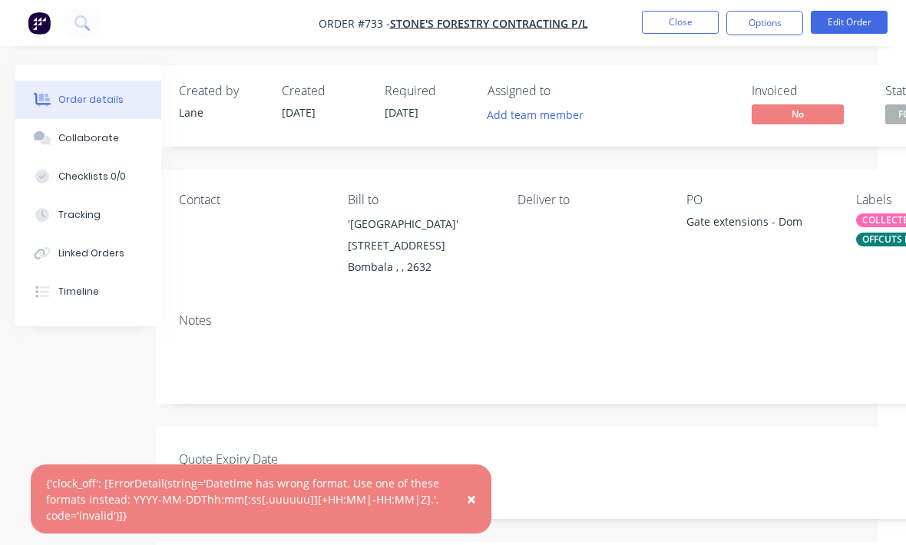
click at [680, 24] on button "Close" at bounding box center [680, 22] width 77 height 23
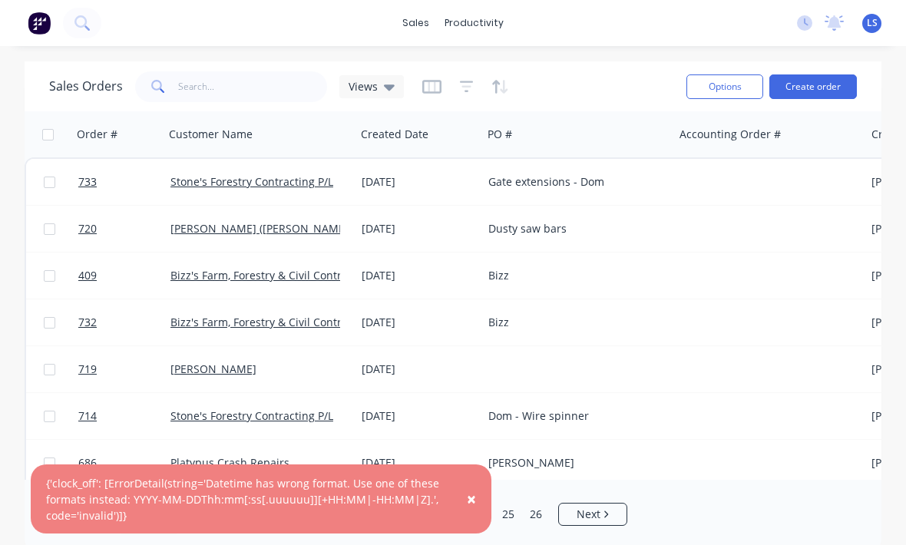
click at [899, 353] on div "Sales Orders Views Options Create order Order # Customer Name Created Date PO #…" at bounding box center [453, 305] width 906 height 488
